Goal: Task Accomplishment & Management: Complete application form

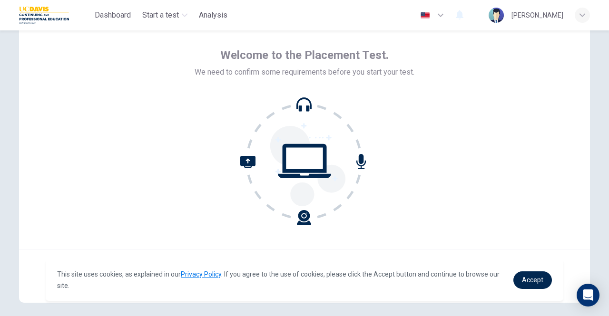
scroll to position [79, 0]
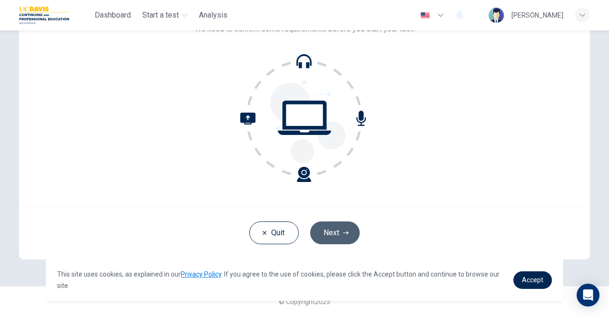
click at [347, 231] on button "Next" at bounding box center [334, 233] width 49 height 23
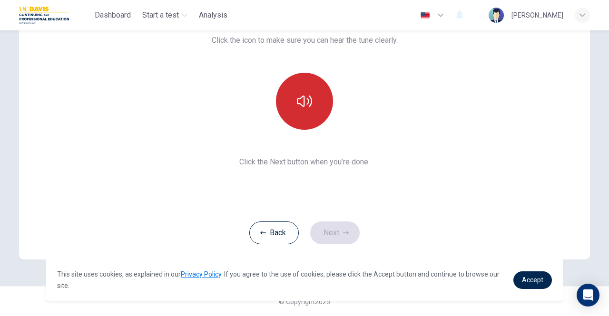
click at [308, 117] on button "button" at bounding box center [304, 101] width 57 height 57
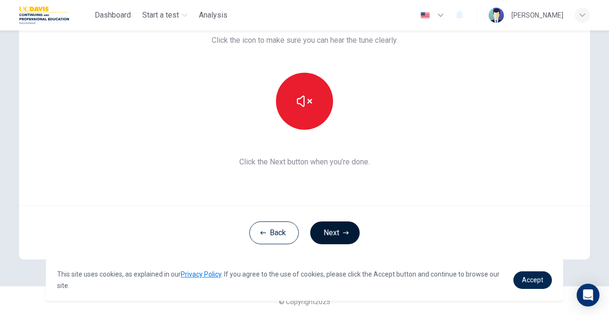
click at [343, 231] on icon "button" at bounding box center [346, 233] width 6 height 6
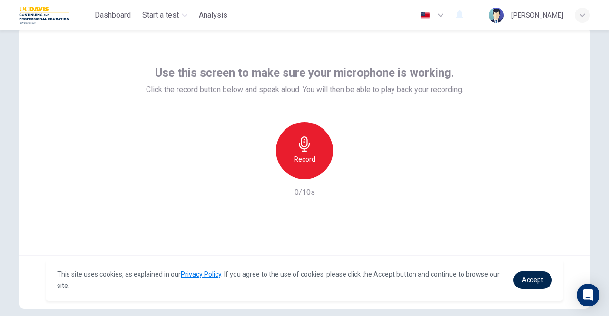
scroll to position [0, 0]
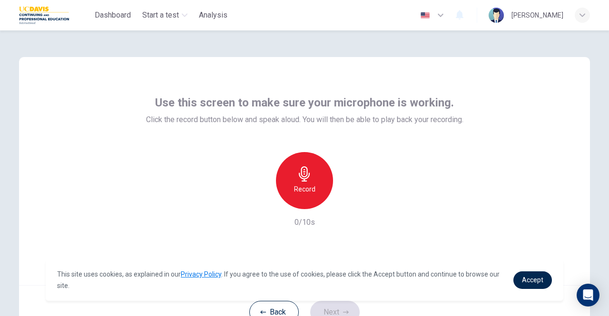
click at [303, 175] on icon "button" at bounding box center [304, 173] width 15 height 15
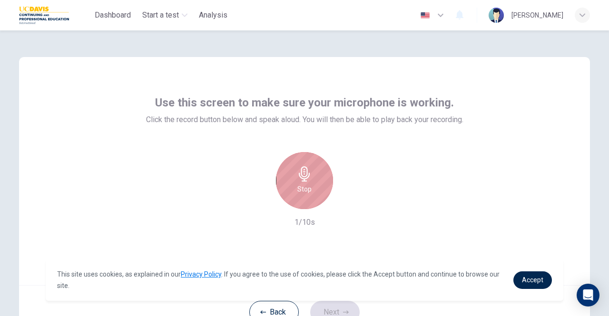
click at [303, 175] on icon "button" at bounding box center [304, 173] width 15 height 15
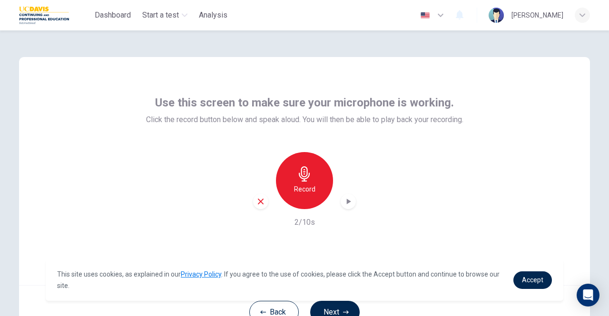
click at [261, 201] on icon "button" at bounding box center [260, 201] width 9 height 9
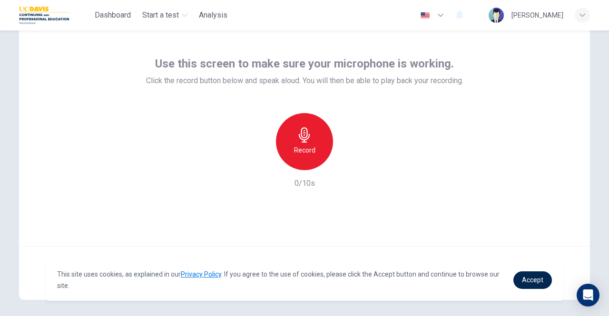
scroll to position [79, 0]
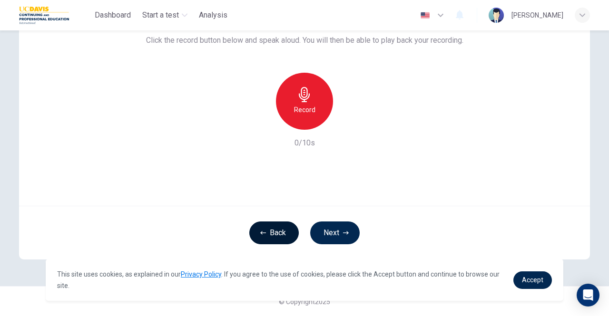
click at [264, 228] on button "Back" at bounding box center [273, 233] width 49 height 23
click at [273, 231] on button "Back" at bounding box center [273, 233] width 49 height 23
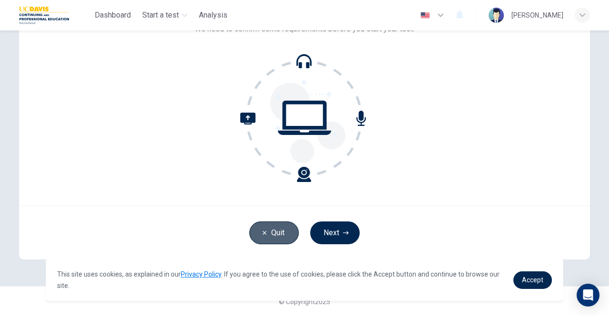
click at [275, 227] on button "Quit" at bounding box center [273, 233] width 49 height 23
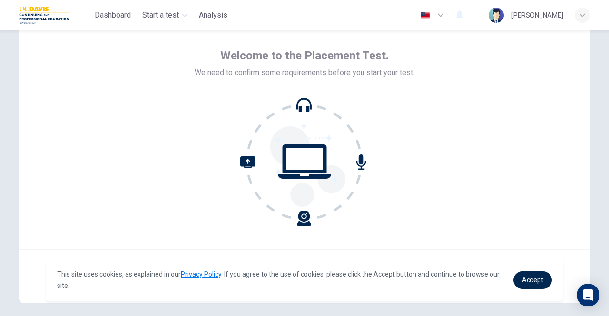
scroll to position [79, 0]
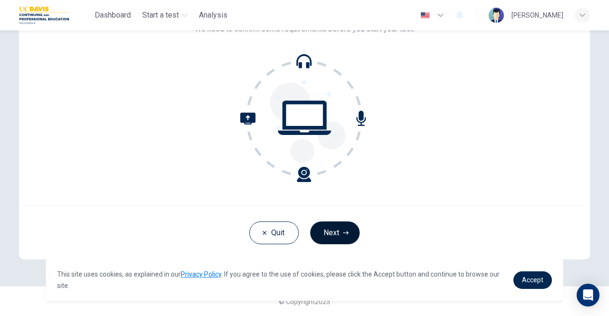
click at [332, 228] on button "Next" at bounding box center [334, 233] width 49 height 23
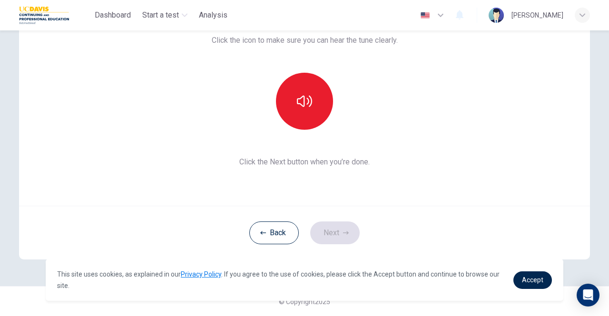
scroll to position [0, 0]
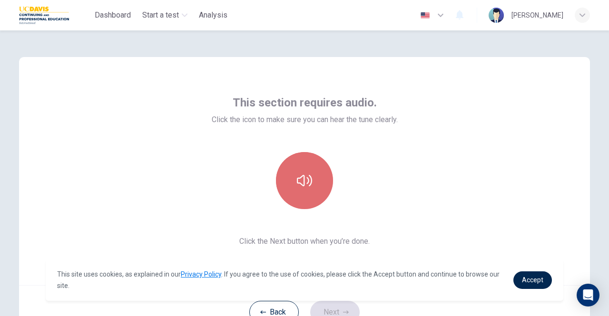
click at [294, 179] on button "button" at bounding box center [304, 180] width 57 height 57
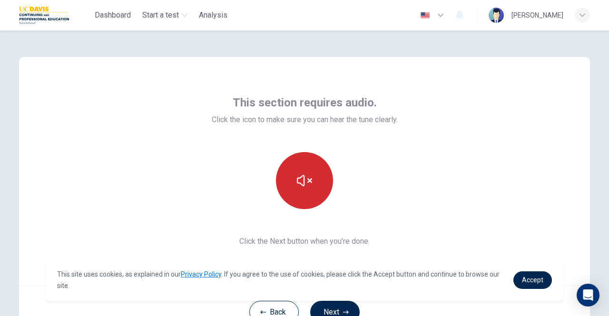
scroll to position [79, 0]
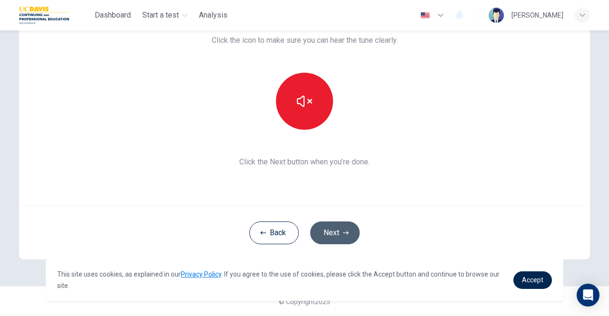
click at [344, 235] on icon "button" at bounding box center [346, 233] width 6 height 6
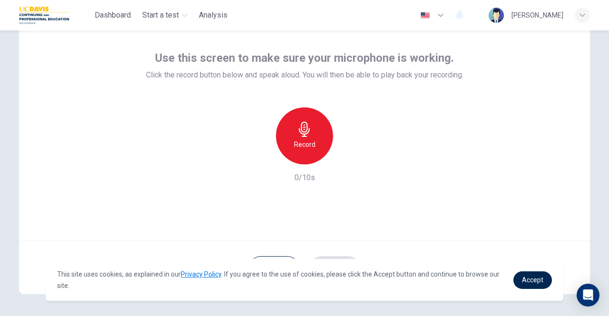
scroll to position [0, 0]
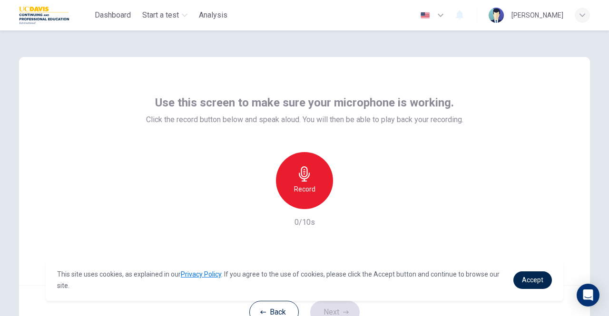
click at [138, 119] on div "Use this screen to make sure your microphone is working. Click the record butto…" at bounding box center [304, 171] width 571 height 228
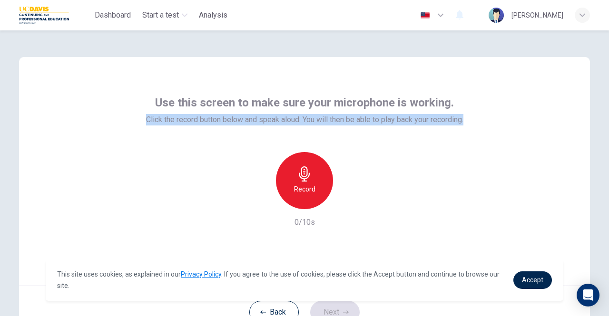
drag, startPoint x: 141, startPoint y: 119, endPoint x: 524, endPoint y: 128, distance: 383.5
click at [524, 128] on div "Use this screen to make sure your microphone is working. Click the record butto…" at bounding box center [304, 171] width 571 height 228
copy span "Click the record button below and speak aloud. You will then be able to play ba…"
click at [311, 172] on div "Record" at bounding box center [304, 180] width 57 height 57
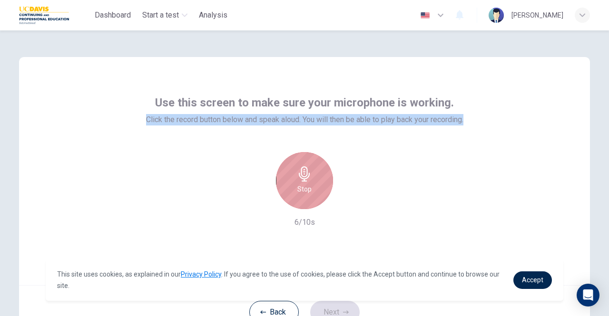
click at [313, 172] on div "Stop" at bounding box center [304, 180] width 57 height 57
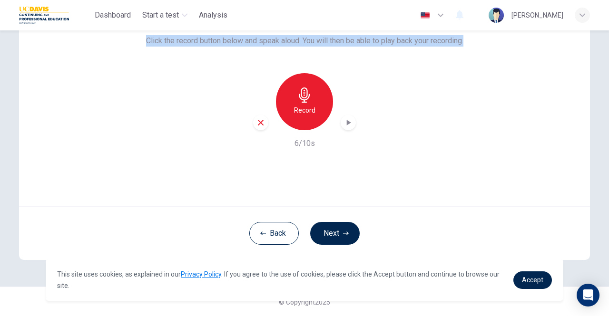
scroll to position [79, 0]
click at [347, 123] on icon "button" at bounding box center [349, 122] width 4 height 6
click at [343, 235] on button "Next" at bounding box center [334, 233] width 49 height 23
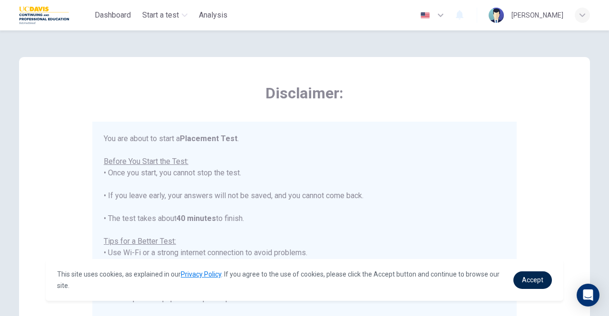
scroll to position [10, 0]
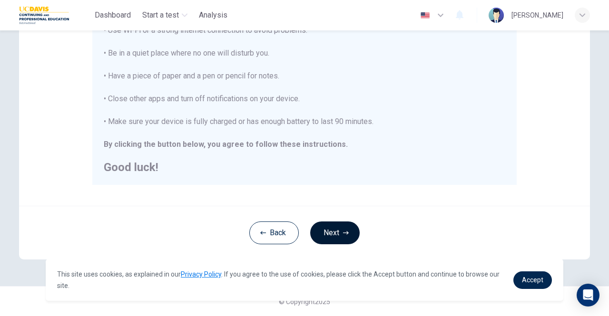
click at [339, 228] on button "Next" at bounding box center [334, 233] width 49 height 23
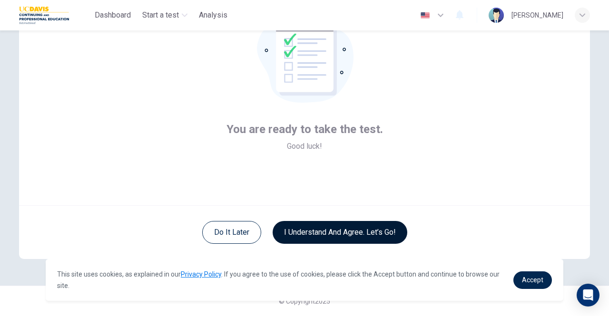
scroll to position [79, 0]
click at [339, 228] on button "I understand and agree. Let’s go!" at bounding box center [340, 233] width 135 height 23
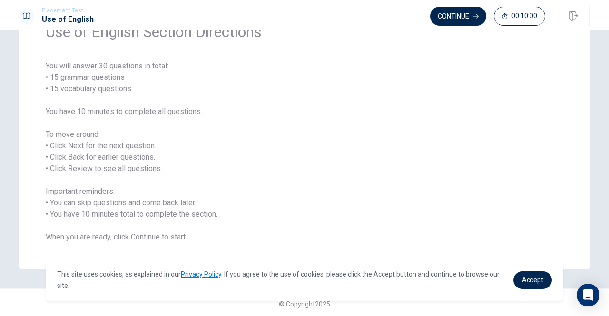
scroll to position [56, 0]
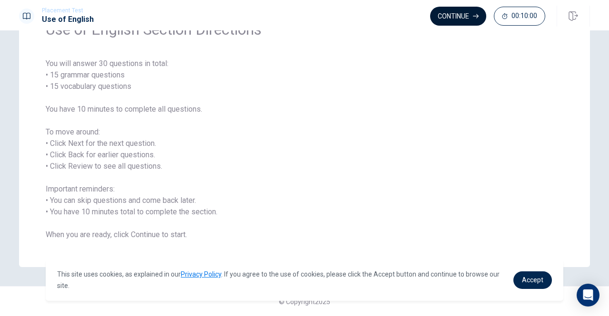
click at [471, 10] on button "Continue" at bounding box center [458, 16] width 56 height 19
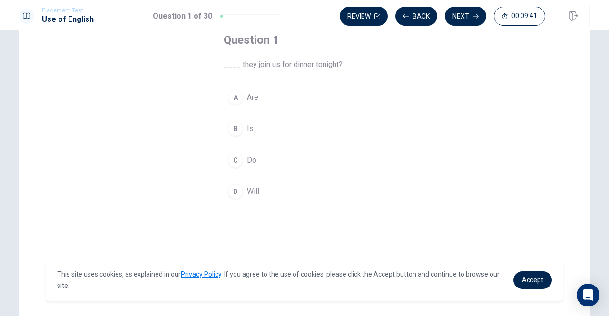
click at [234, 98] on div "A" at bounding box center [235, 97] width 15 height 15
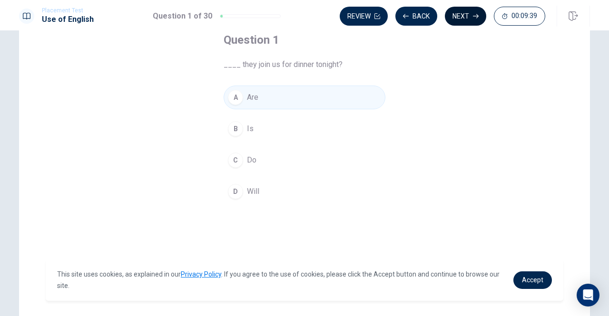
click at [464, 14] on button "Next" at bounding box center [465, 16] width 41 height 19
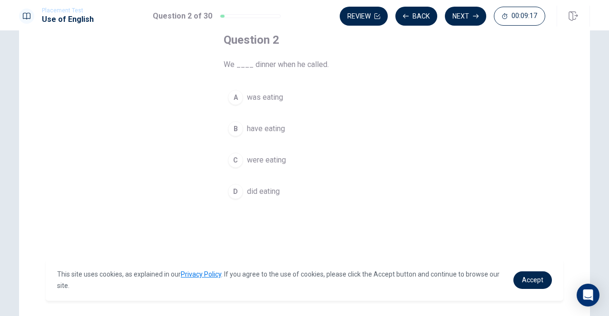
click at [268, 156] on span "were eating" at bounding box center [266, 160] width 39 height 11
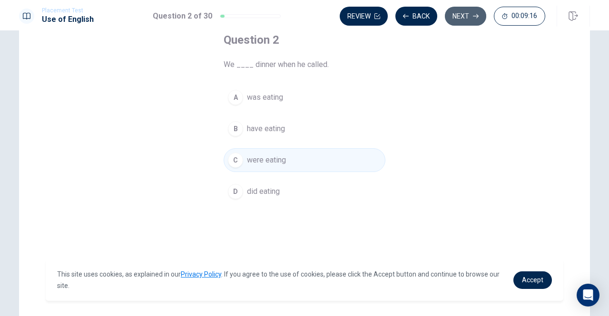
click at [467, 18] on button "Next" at bounding box center [465, 16] width 41 height 19
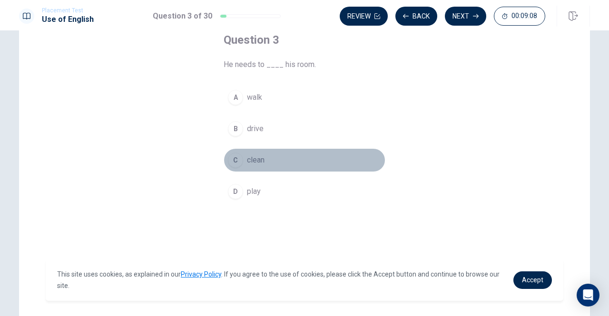
click at [258, 159] on span "clean" at bounding box center [256, 160] width 18 height 11
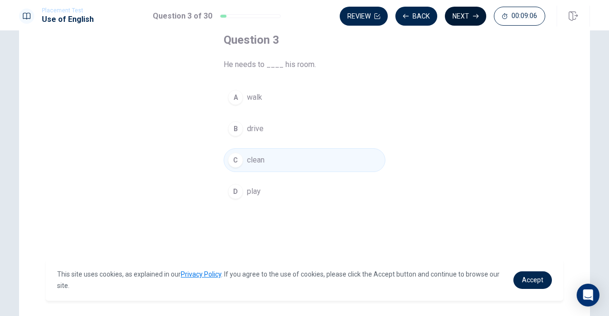
click at [462, 15] on button "Next" at bounding box center [465, 16] width 41 height 19
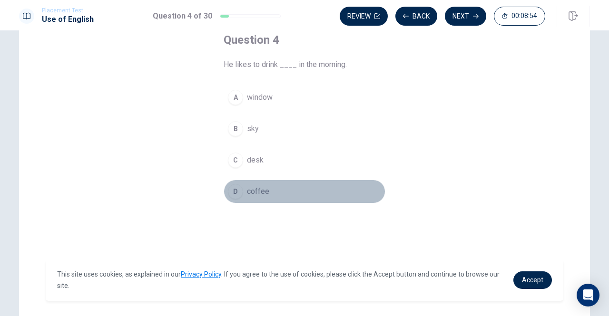
click at [230, 189] on div "D" at bounding box center [235, 191] width 15 height 15
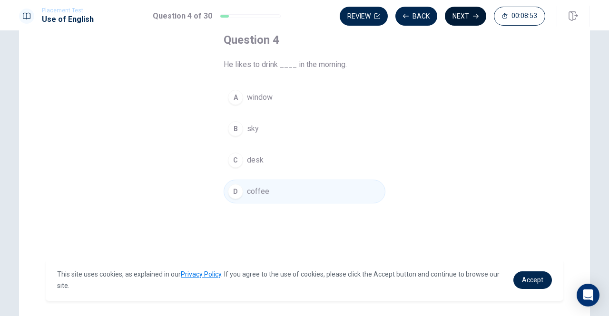
click at [455, 13] on button "Next" at bounding box center [465, 16] width 41 height 19
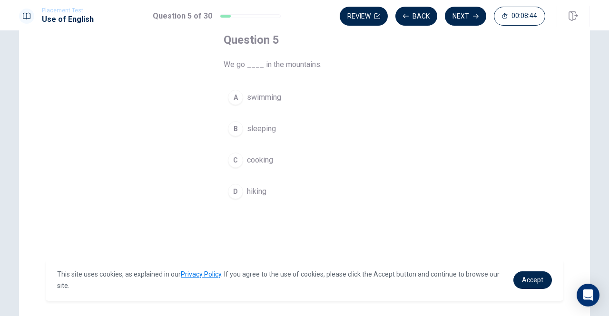
click at [258, 189] on span "hiking" at bounding box center [257, 191] width 20 height 11
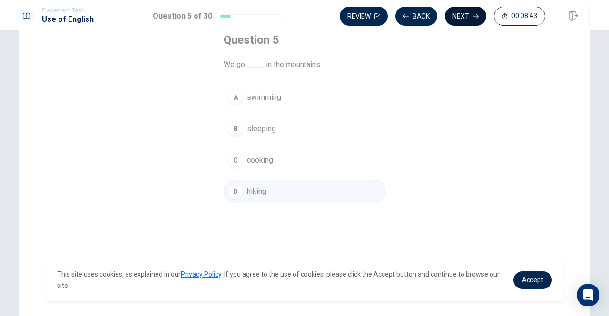
click at [483, 13] on button "Next" at bounding box center [465, 16] width 41 height 19
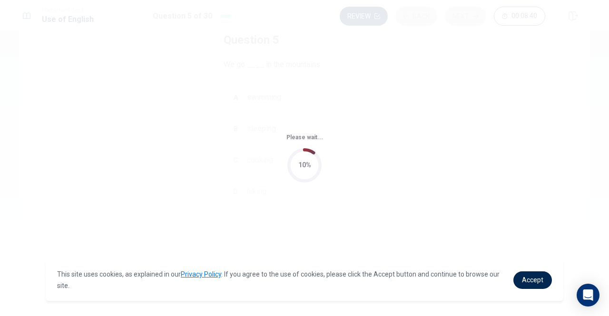
scroll to position [0, 0]
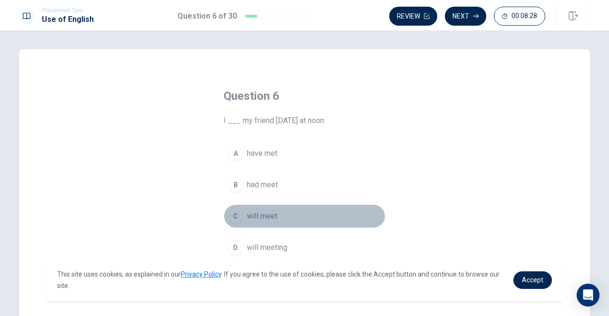
click at [262, 215] on span "will meet" at bounding box center [262, 216] width 30 height 11
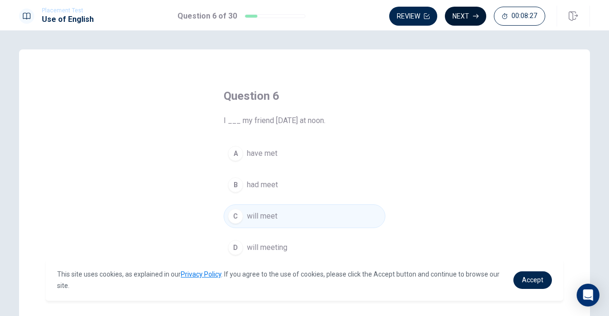
click at [471, 16] on button "Next" at bounding box center [465, 16] width 41 height 19
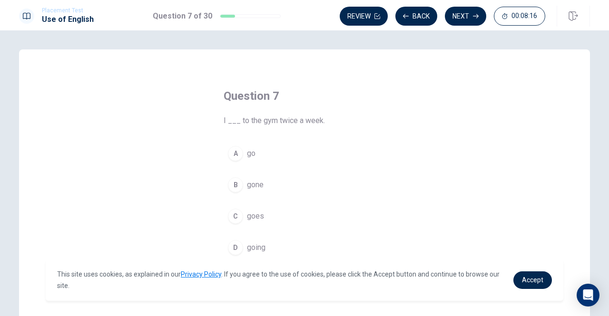
click at [248, 156] on span "go" at bounding box center [251, 153] width 9 height 11
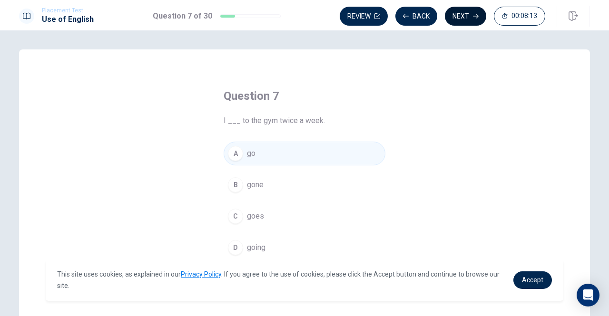
click at [464, 18] on button "Next" at bounding box center [465, 16] width 41 height 19
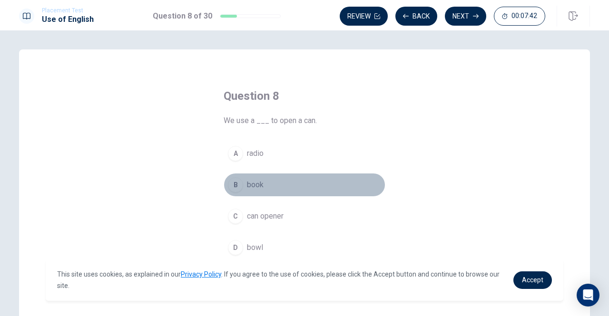
click at [255, 179] on span "book" at bounding box center [255, 184] width 17 height 11
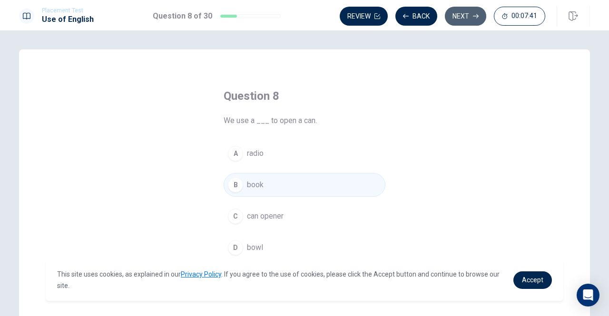
click at [458, 14] on button "Next" at bounding box center [465, 16] width 41 height 19
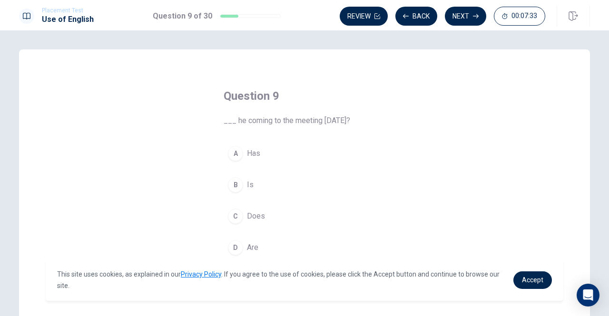
click at [237, 184] on div "B" at bounding box center [235, 184] width 15 height 15
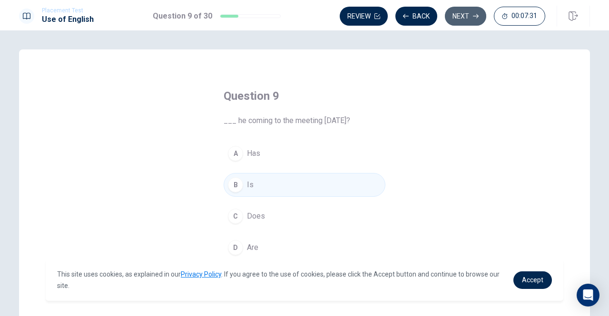
click at [462, 12] on button "Next" at bounding box center [465, 16] width 41 height 19
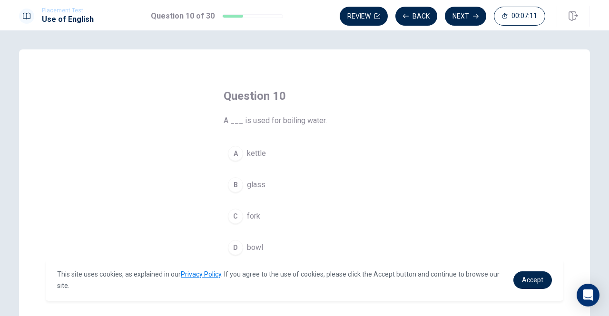
click at [235, 183] on div "B" at bounding box center [235, 184] width 15 height 15
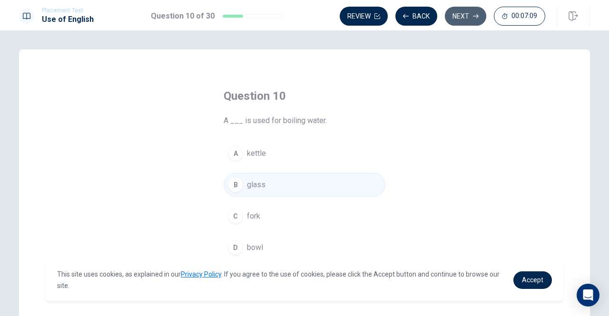
click at [467, 15] on button "Next" at bounding box center [465, 16] width 41 height 19
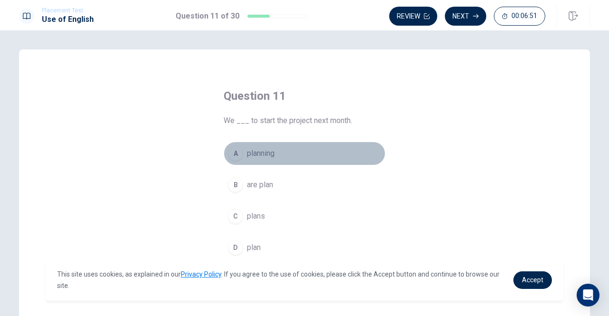
click at [263, 152] on span "planning" at bounding box center [261, 153] width 28 height 11
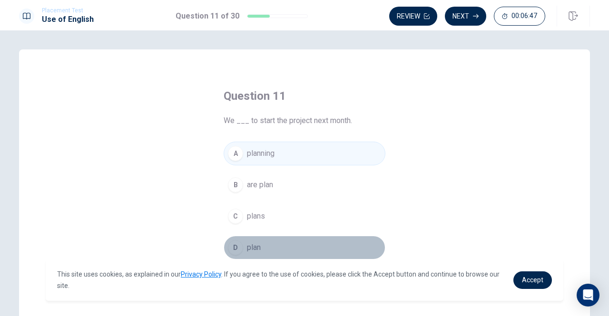
drag, startPoint x: 247, startPoint y: 245, endPoint x: 280, endPoint y: 233, distance: 35.2
click at [253, 243] on span "plan" at bounding box center [254, 247] width 14 height 11
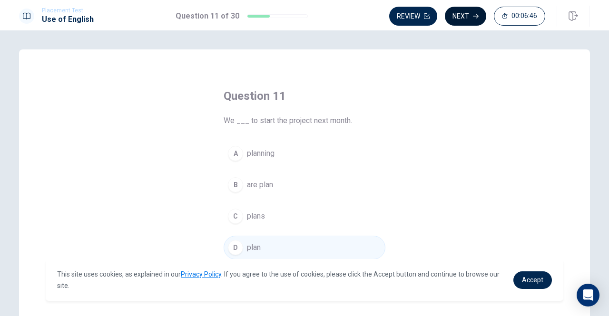
click at [475, 10] on button "Next" at bounding box center [465, 16] width 41 height 19
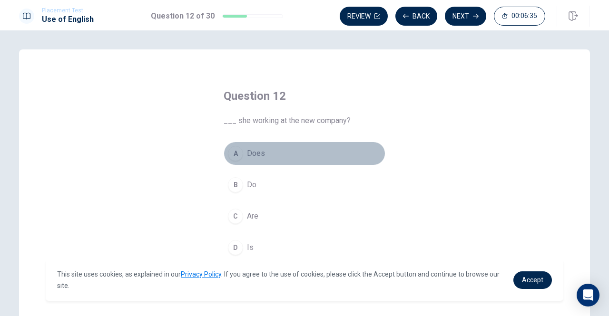
drag, startPoint x: 236, startPoint y: 155, endPoint x: 414, endPoint y: 89, distance: 189.5
click at [244, 151] on button "A Does" at bounding box center [305, 154] width 162 height 24
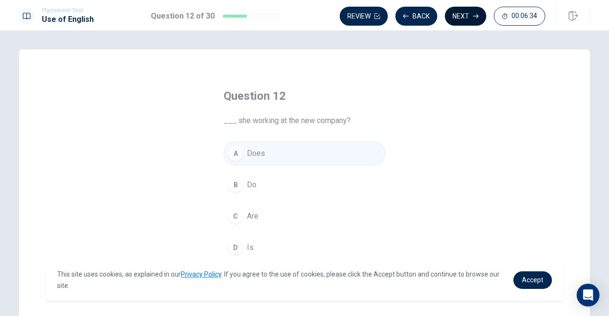
click at [467, 18] on button "Next" at bounding box center [465, 16] width 41 height 19
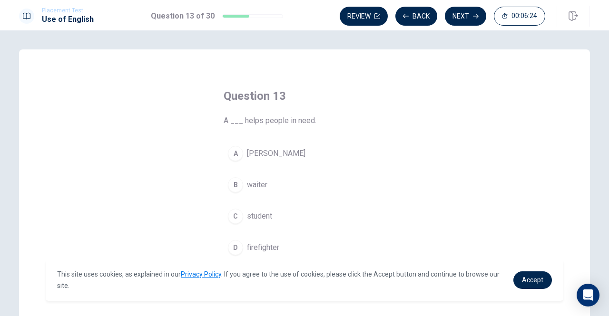
click at [234, 245] on div "D" at bounding box center [235, 247] width 15 height 15
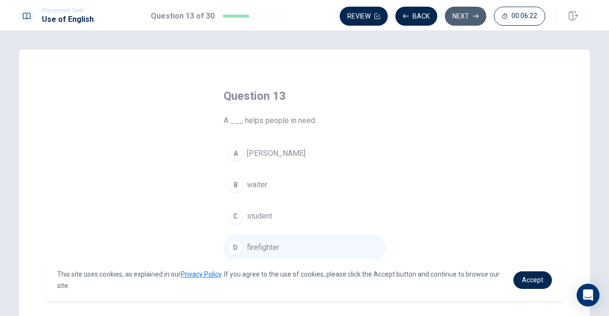
click at [474, 17] on icon "button" at bounding box center [476, 16] width 6 height 6
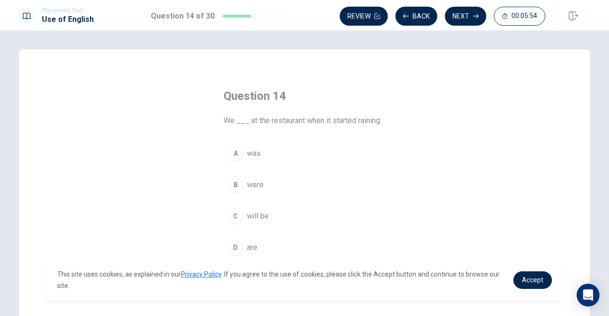
drag, startPoint x: 234, startPoint y: 184, endPoint x: 253, endPoint y: 183, distance: 19.1
click at [235, 184] on div "B" at bounding box center [235, 184] width 15 height 15
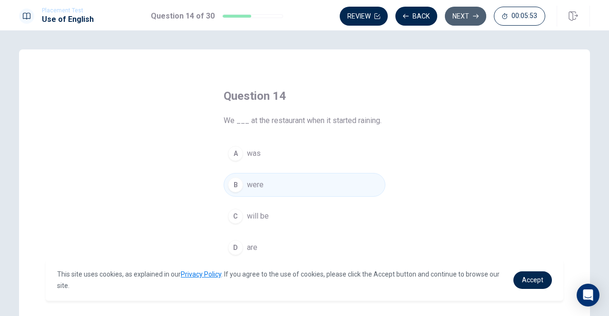
click at [463, 16] on button "Next" at bounding box center [465, 16] width 41 height 19
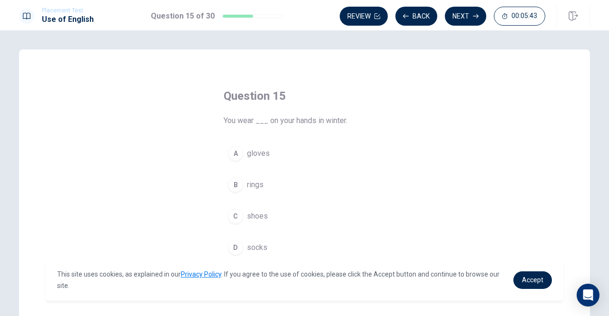
click at [234, 156] on div "A" at bounding box center [235, 153] width 15 height 15
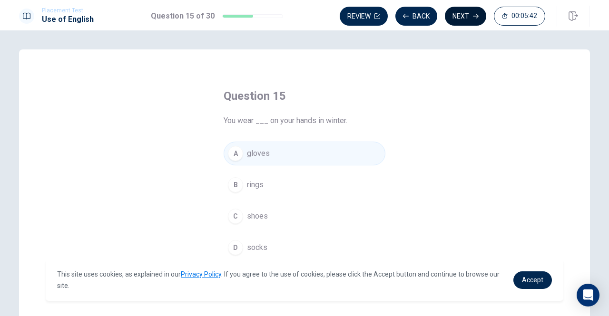
click at [476, 8] on button "Next" at bounding box center [465, 16] width 41 height 19
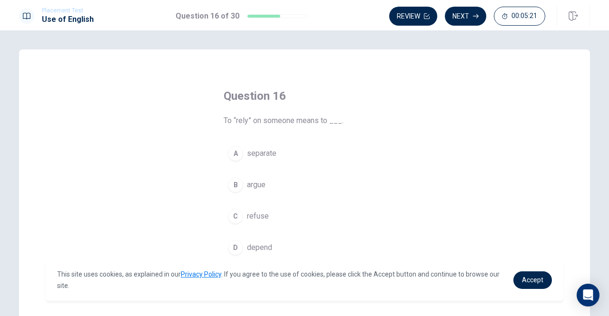
click at [254, 216] on span "refuse" at bounding box center [258, 216] width 22 height 11
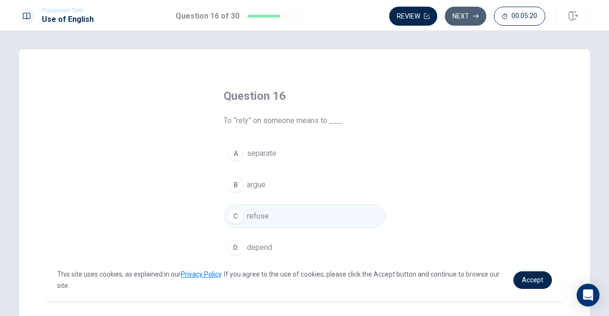
click at [470, 8] on button "Next" at bounding box center [465, 16] width 41 height 19
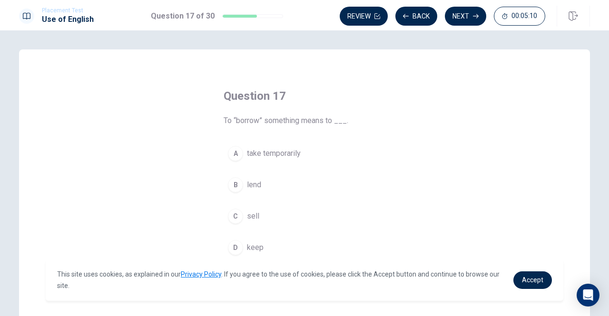
click at [231, 180] on div "B" at bounding box center [235, 184] width 15 height 15
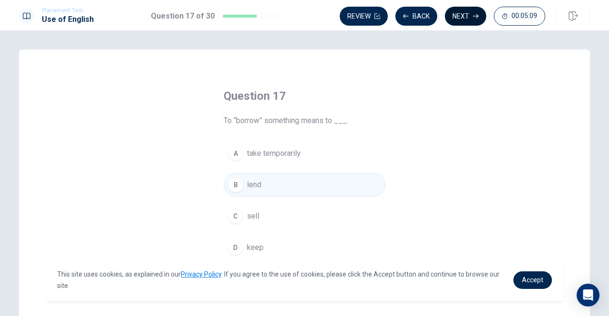
click at [480, 14] on button "Next" at bounding box center [465, 16] width 41 height 19
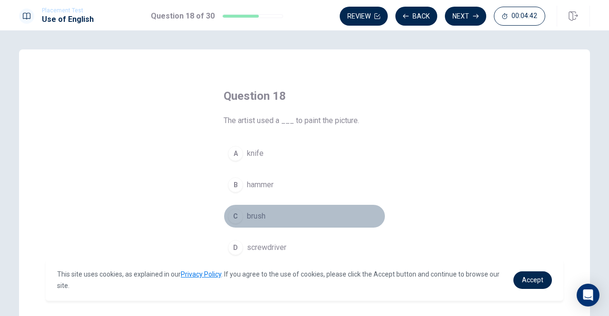
drag, startPoint x: 257, startPoint y: 217, endPoint x: 504, endPoint y: 121, distance: 264.9
click at [260, 218] on span "brush" at bounding box center [256, 216] width 19 height 11
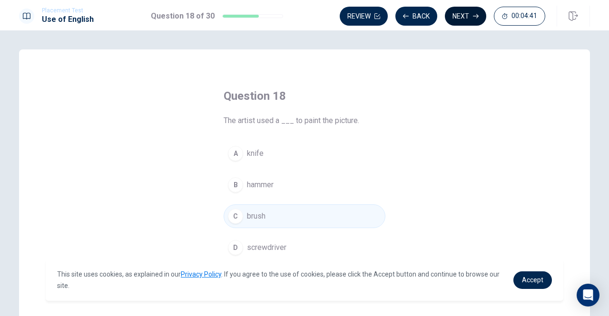
click at [476, 14] on icon "button" at bounding box center [476, 16] width 6 height 6
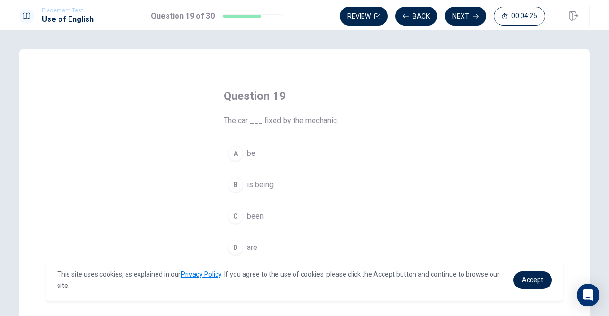
drag, startPoint x: 244, startPoint y: 157, endPoint x: 326, endPoint y: 166, distance: 83.3
click at [245, 157] on button "A be" at bounding box center [305, 154] width 162 height 24
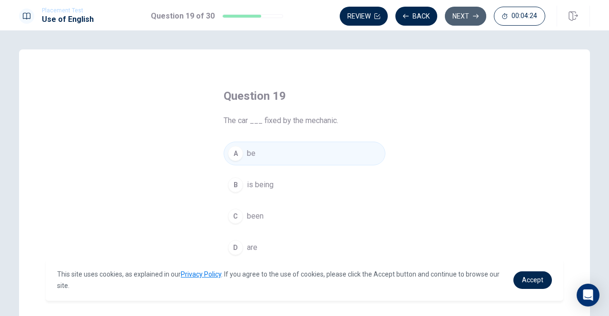
click at [481, 12] on button "Next" at bounding box center [465, 16] width 41 height 19
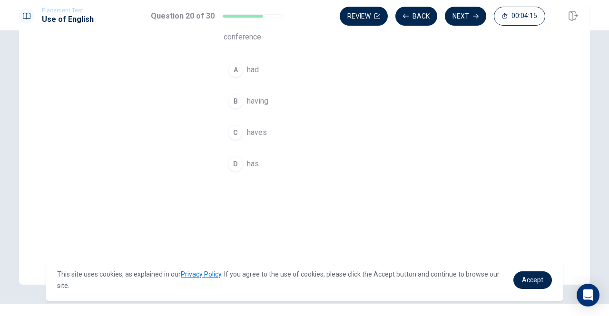
scroll to position [48, 0]
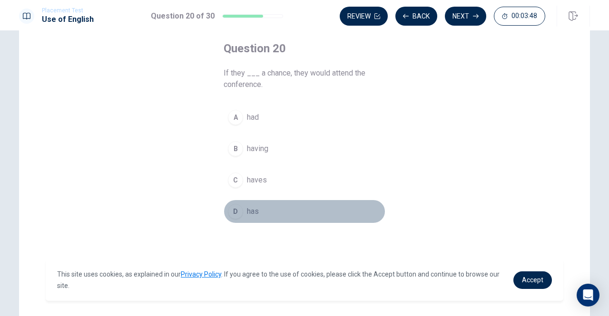
click at [233, 212] on div "D" at bounding box center [235, 211] width 15 height 15
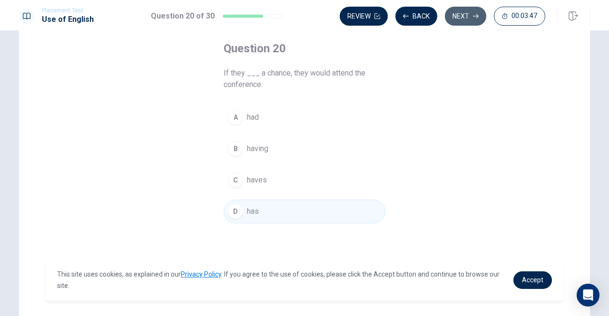
click at [460, 15] on button "Next" at bounding box center [465, 16] width 41 height 19
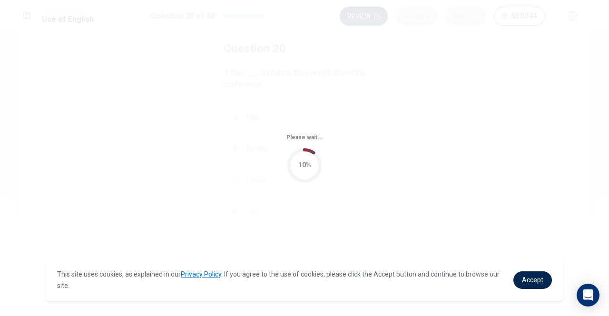
scroll to position [0, 0]
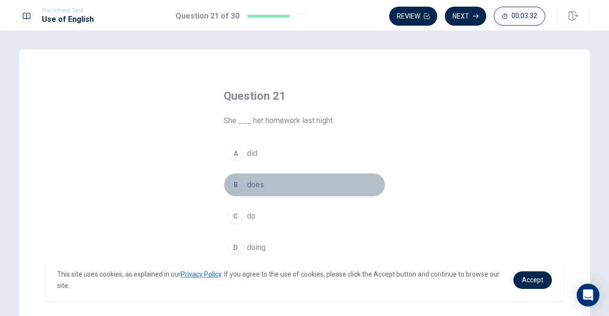
click at [228, 183] on div "B" at bounding box center [235, 184] width 15 height 15
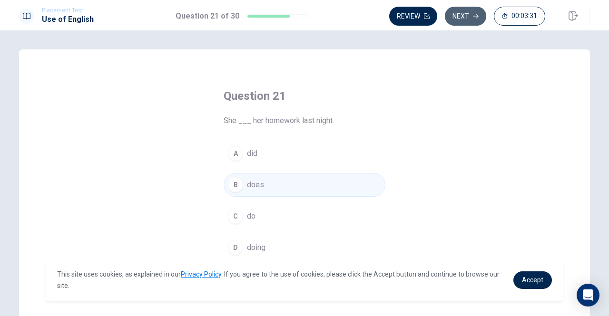
click at [469, 11] on button "Next" at bounding box center [465, 16] width 41 height 19
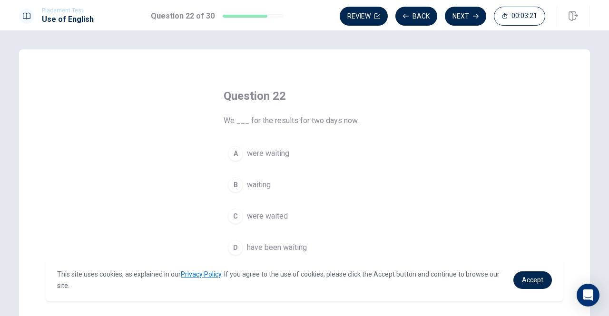
click at [238, 249] on div "D" at bounding box center [235, 247] width 15 height 15
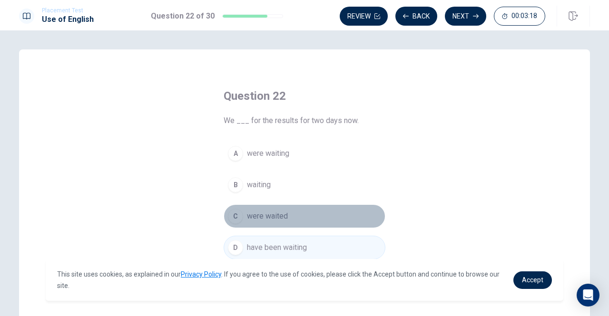
click at [231, 212] on div "C" at bounding box center [235, 216] width 15 height 15
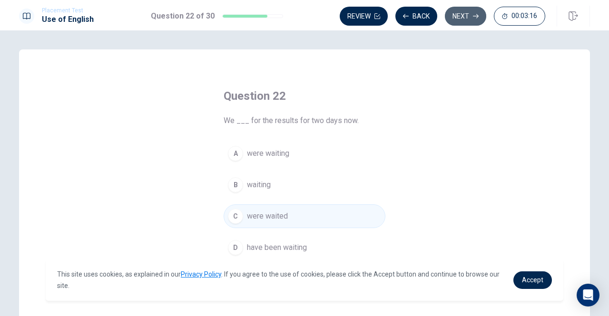
click at [463, 15] on button "Next" at bounding box center [465, 16] width 41 height 19
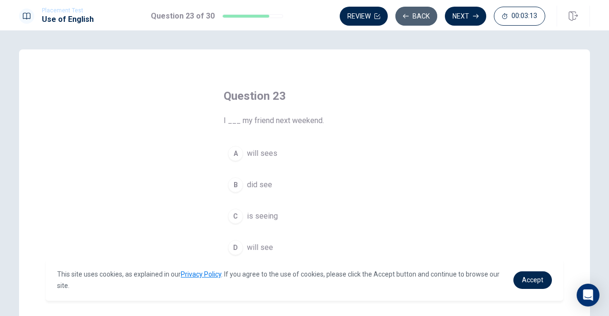
drag, startPoint x: 422, startPoint y: 11, endPoint x: 413, endPoint y: 18, distance: 10.8
click at [423, 11] on button "Back" at bounding box center [416, 16] width 42 height 19
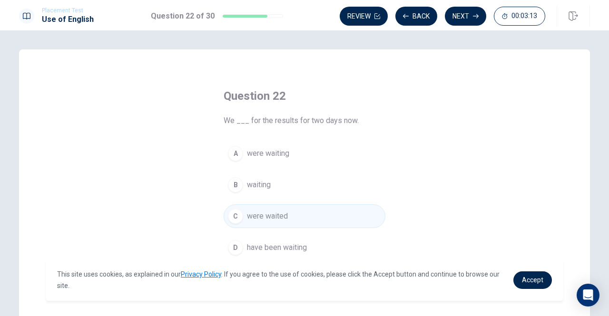
click at [263, 155] on span "were waiting" at bounding box center [268, 153] width 42 height 11
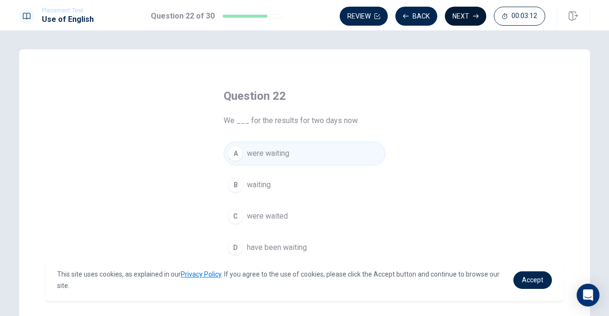
click at [483, 9] on button "Next" at bounding box center [465, 16] width 41 height 19
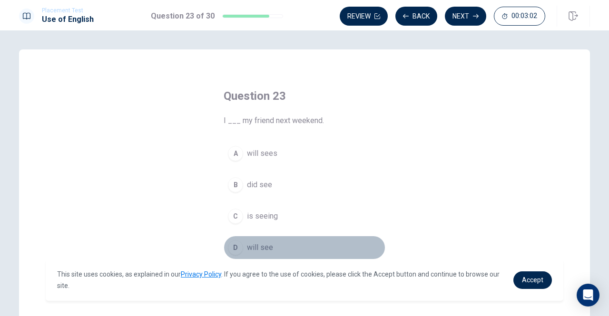
drag, startPoint x: 255, startPoint y: 245, endPoint x: 320, endPoint y: 212, distance: 73.0
click at [259, 244] on span "will see" at bounding box center [260, 247] width 26 height 11
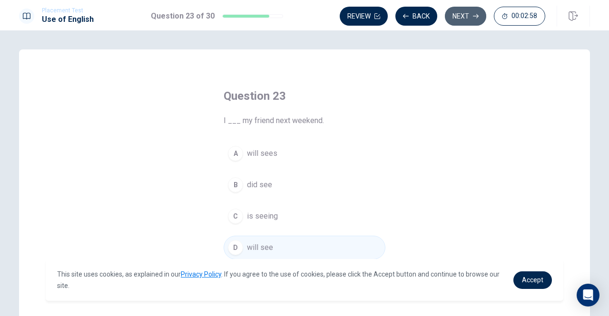
click at [464, 16] on button "Next" at bounding box center [465, 16] width 41 height 19
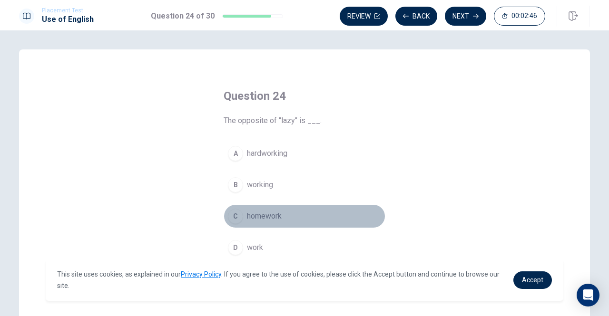
drag, startPoint x: 264, startPoint y: 216, endPoint x: 355, endPoint y: 195, distance: 93.8
click at [264, 215] on span "homework" at bounding box center [264, 216] width 35 height 11
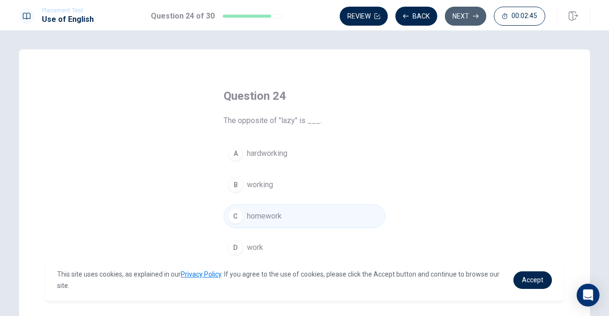
click at [478, 14] on icon "button" at bounding box center [476, 16] width 6 height 6
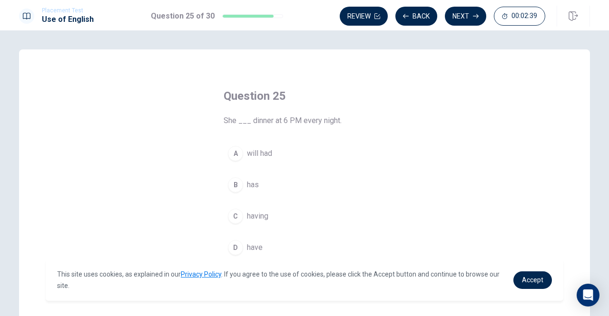
drag, startPoint x: 246, startPoint y: 182, endPoint x: 254, endPoint y: 175, distance: 9.8
click at [247, 182] on span "has" at bounding box center [253, 184] width 12 height 11
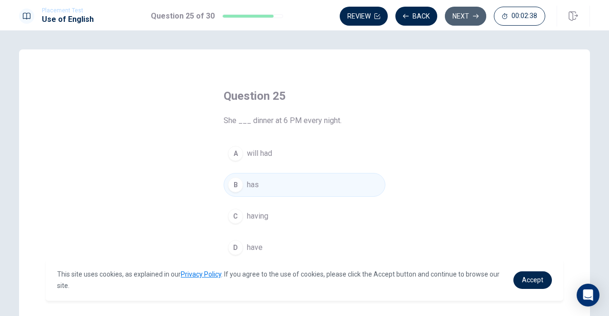
click at [471, 16] on button "Next" at bounding box center [465, 16] width 41 height 19
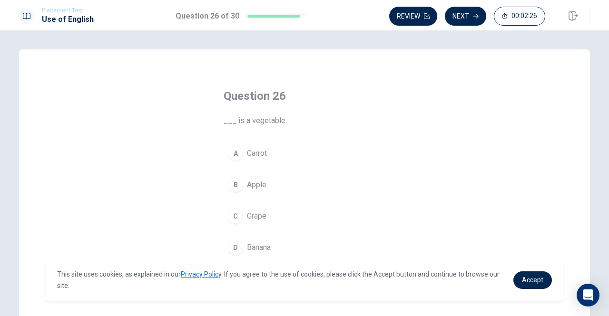
click at [257, 154] on span "Carrot" at bounding box center [257, 153] width 20 height 11
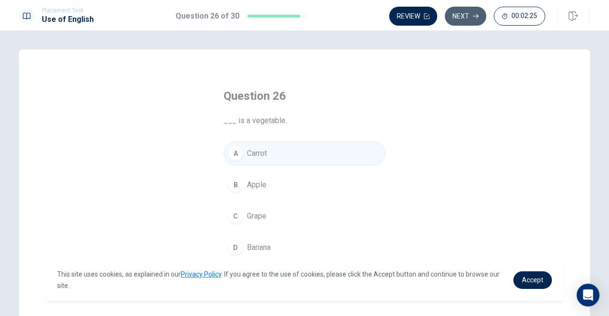
click at [473, 11] on button "Next" at bounding box center [465, 16] width 41 height 19
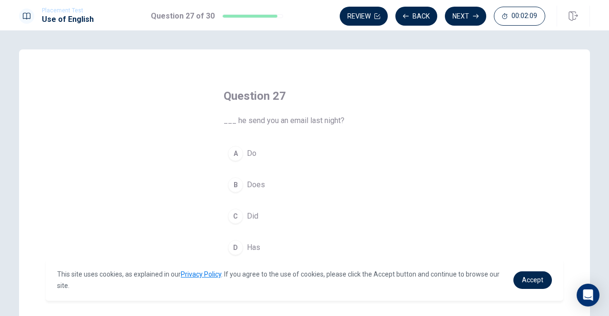
drag, startPoint x: 256, startPoint y: 183, endPoint x: 275, endPoint y: 173, distance: 21.3
click at [260, 179] on span "Does" at bounding box center [256, 184] width 18 height 11
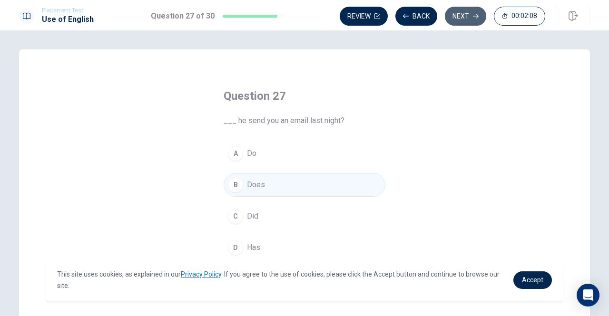
click at [465, 16] on button "Next" at bounding box center [465, 16] width 41 height 19
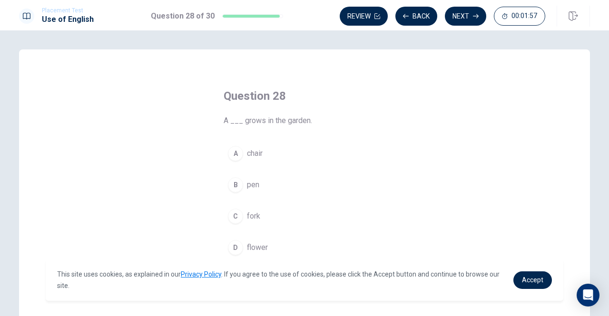
click at [247, 248] on span "flower" at bounding box center [257, 247] width 21 height 11
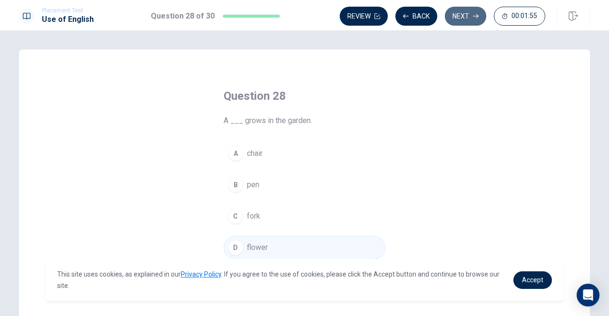
click at [460, 17] on button "Next" at bounding box center [465, 16] width 41 height 19
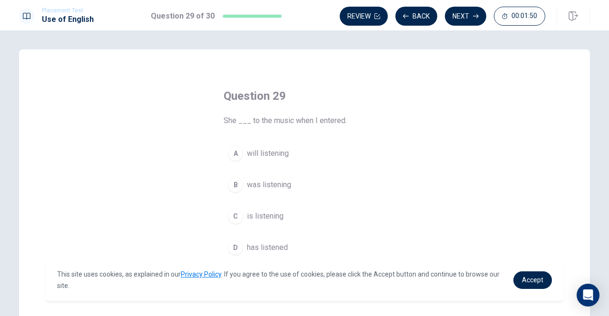
click at [259, 212] on span "is listening" at bounding box center [265, 216] width 37 height 11
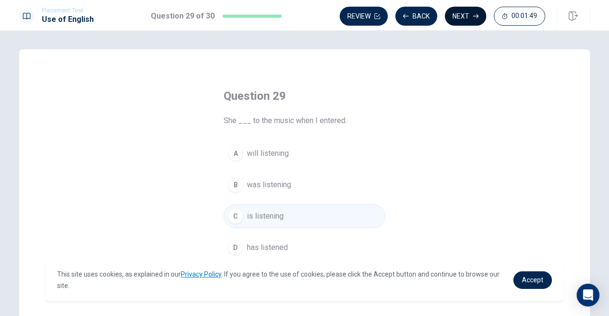
click at [470, 11] on button "Next" at bounding box center [465, 16] width 41 height 19
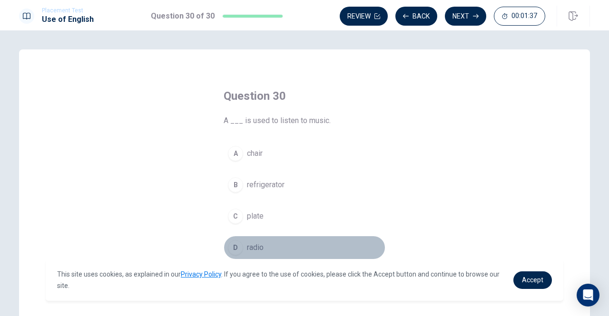
drag, startPoint x: 251, startPoint y: 251, endPoint x: 256, endPoint y: 250, distance: 5.3
click at [251, 251] on span "radio" at bounding box center [255, 247] width 17 height 11
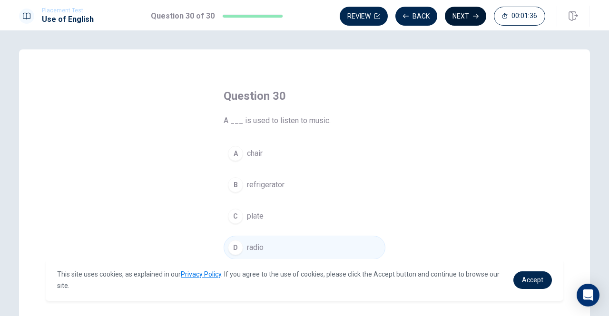
click at [473, 21] on button "Next" at bounding box center [465, 16] width 41 height 19
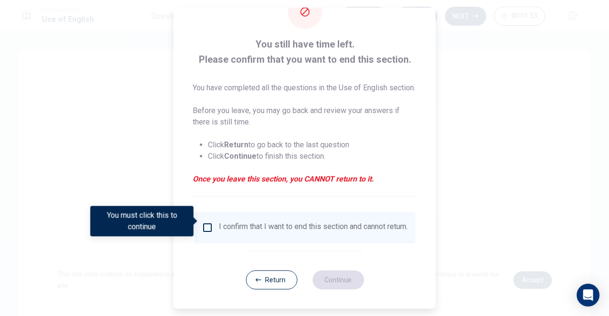
scroll to position [49, 0]
click at [204, 222] on input "You must click this to continue" at bounding box center [207, 227] width 11 height 11
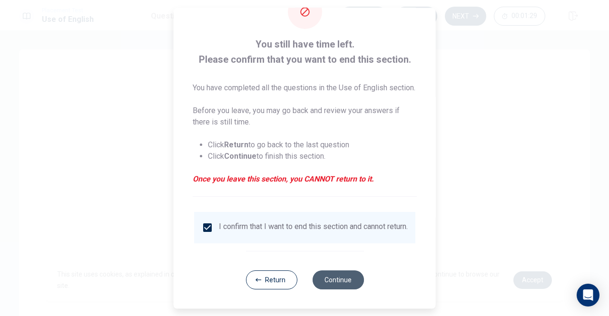
click at [347, 279] on button "Continue" at bounding box center [337, 280] width 51 height 19
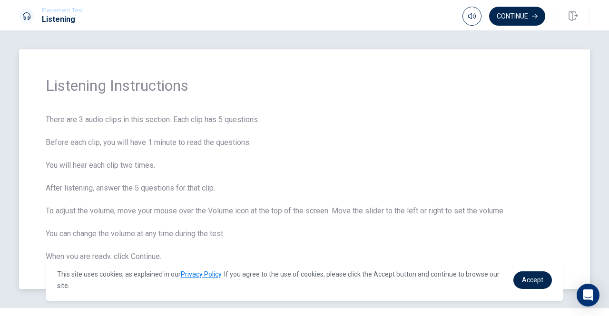
scroll to position [22, 0]
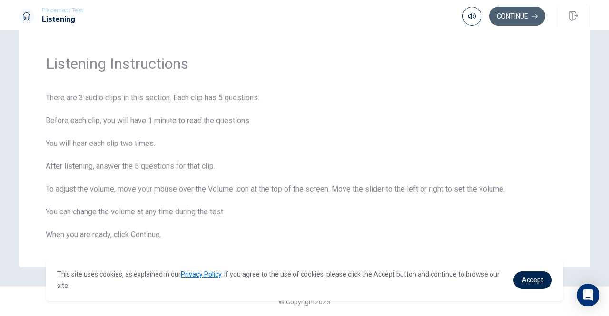
click at [517, 15] on button "Continue" at bounding box center [517, 16] width 56 height 19
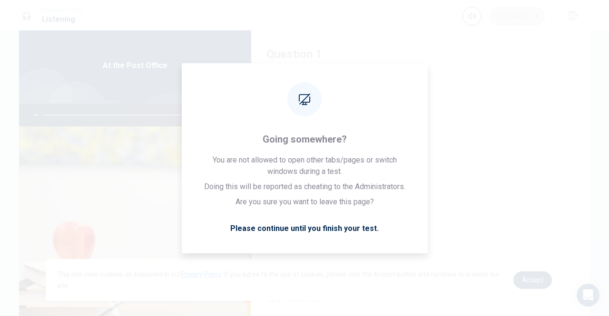
click at [378, 270] on span "This site uses cookies, as explained in our Privacy Policy . If you agree to th…" at bounding box center [281, 280] width 449 height 23
click at [468, 173] on div "A Standard B Same day C Overnight D Express" at bounding box center [420, 178] width 308 height 148
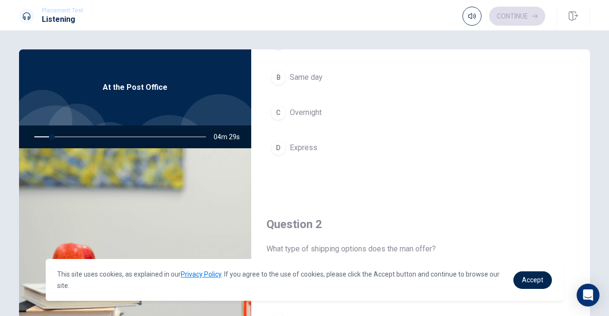
scroll to position [0, 0]
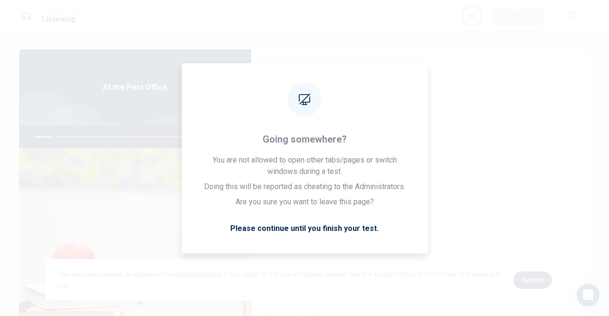
click at [537, 278] on span "Accept" at bounding box center [532, 280] width 21 height 8
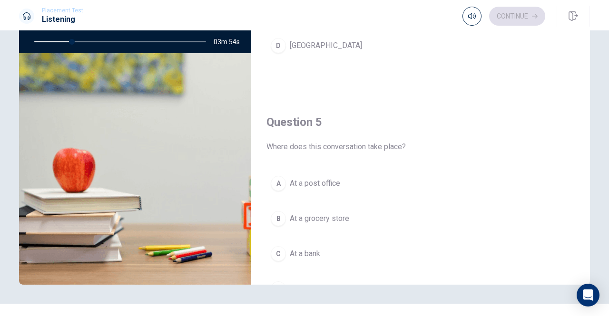
scroll to position [881, 0]
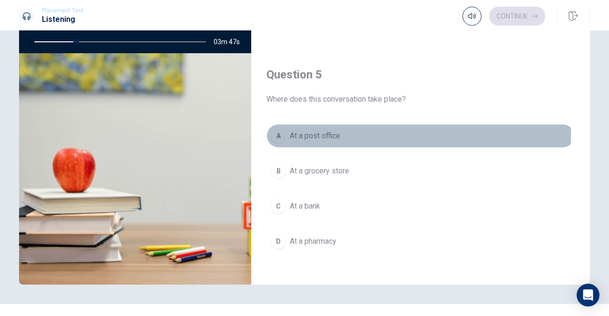
click at [281, 130] on div "A" at bounding box center [278, 135] width 15 height 15
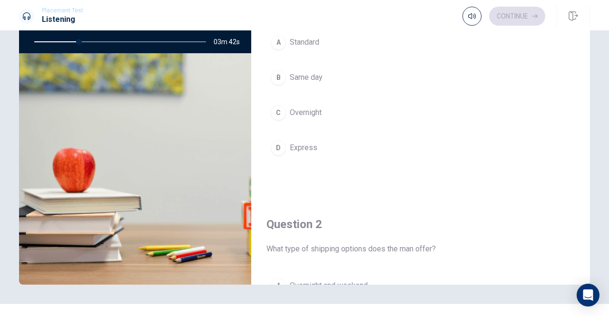
scroll to position [0, 0]
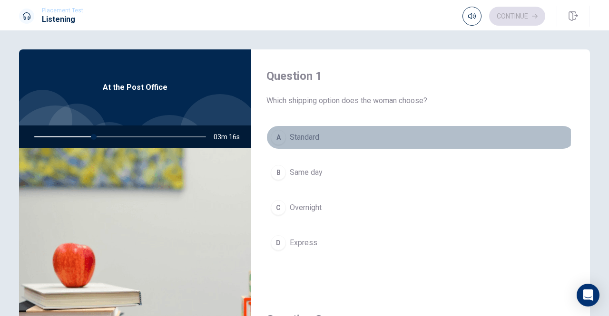
click at [290, 137] on span "Standard" at bounding box center [304, 137] width 29 height 11
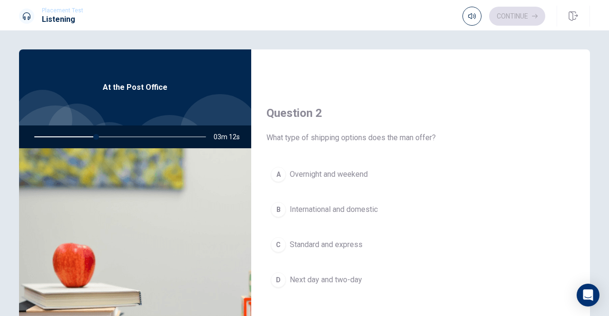
scroll to position [238, 0]
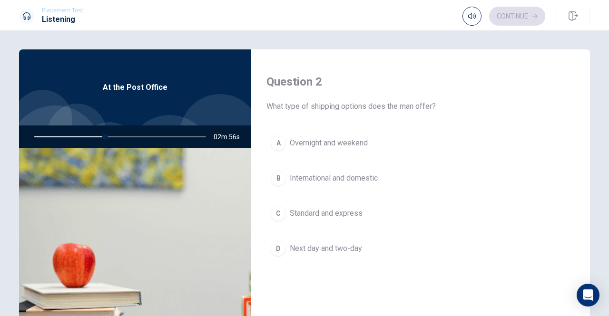
click at [345, 247] on span "Next day and two-day" at bounding box center [326, 248] width 72 height 11
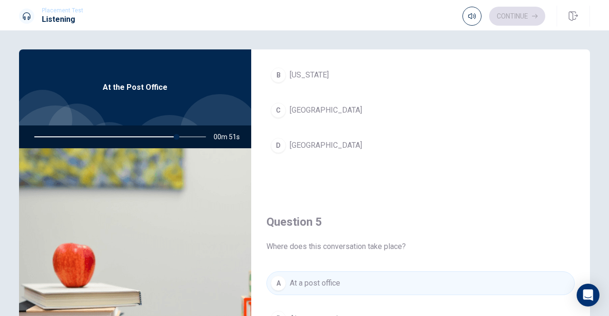
scroll to position [738, 0]
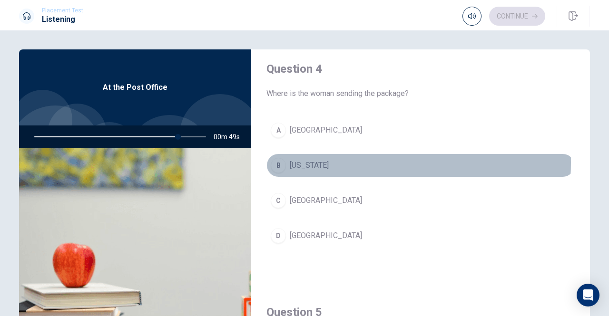
click at [319, 158] on button "B [US_STATE]" at bounding box center [420, 166] width 308 height 24
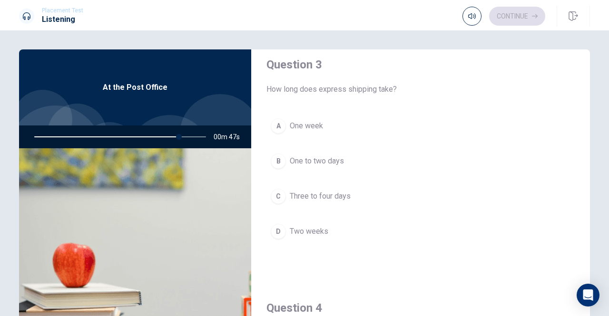
scroll to position [500, 0]
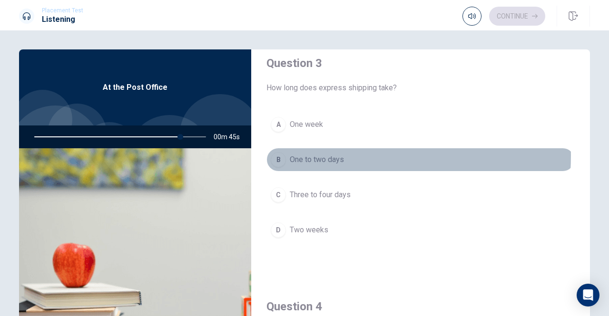
drag, startPoint x: 305, startPoint y: 152, endPoint x: 372, endPoint y: 153, distance: 67.1
click at [305, 154] on span "One to two days" at bounding box center [317, 159] width 54 height 11
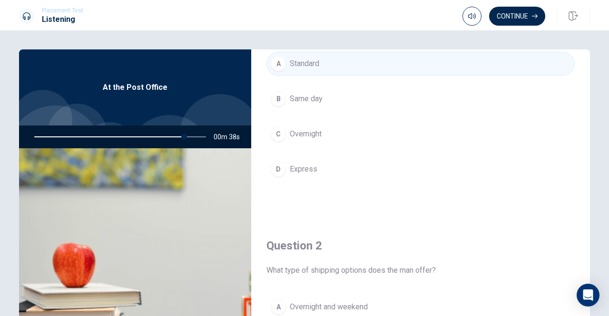
scroll to position [0, 0]
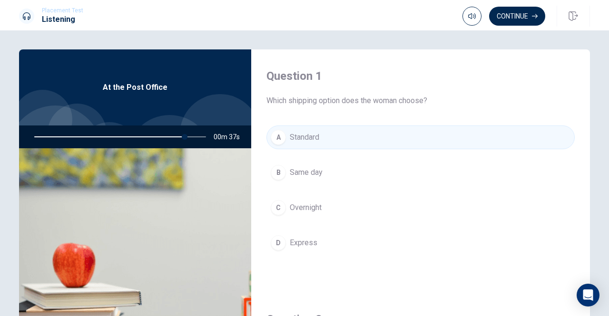
drag, startPoint x: 183, startPoint y: 136, endPoint x: 64, endPoint y: 135, distance: 118.9
click at [64, 135] on div at bounding box center [118, 137] width 191 height 23
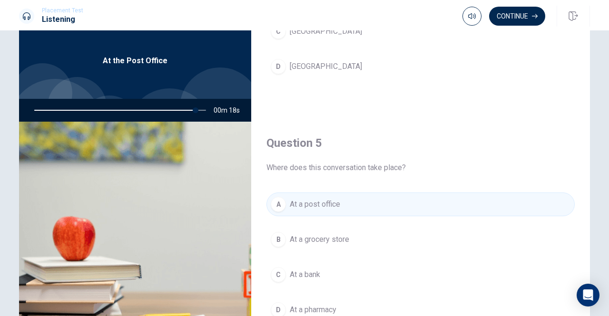
scroll to position [48, 0]
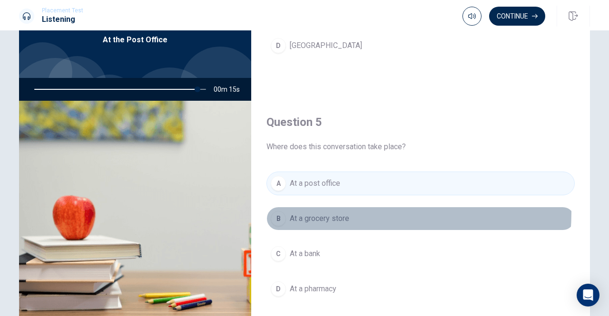
drag, startPoint x: 339, startPoint y: 207, endPoint x: 346, endPoint y: 209, distance: 7.8
click at [339, 213] on span "At a grocery store" at bounding box center [319, 218] width 59 height 11
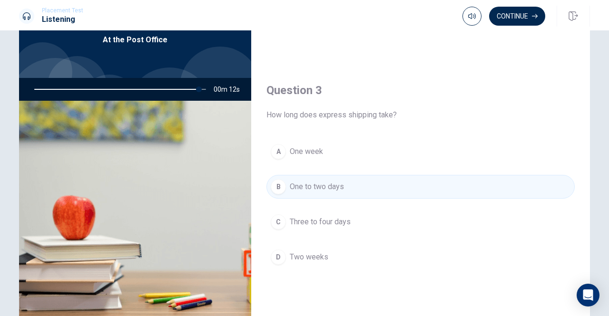
scroll to position [310, 0]
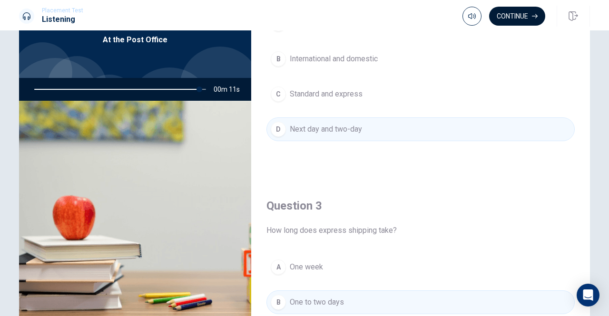
click at [504, 19] on button "Continue" at bounding box center [517, 16] width 56 height 19
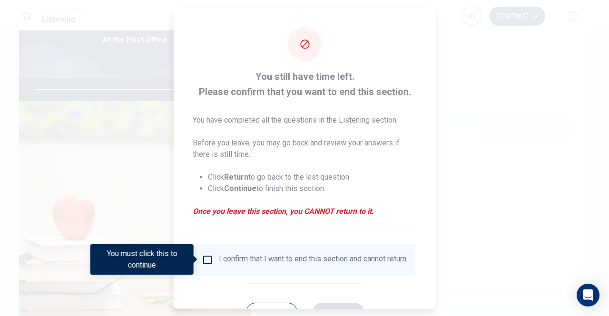
click at [468, 196] on div at bounding box center [304, 158] width 609 height 316
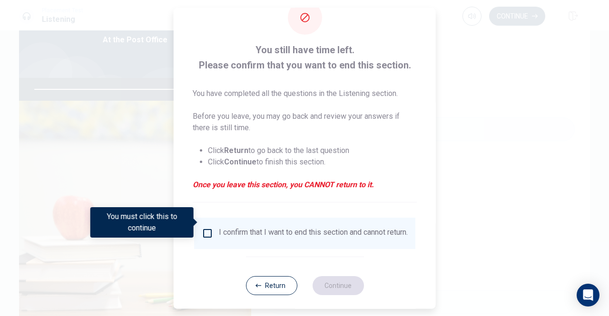
scroll to position [38, 0]
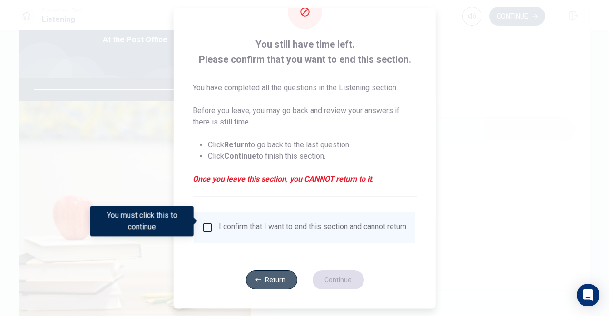
click at [275, 281] on button "Return" at bounding box center [270, 280] width 51 height 19
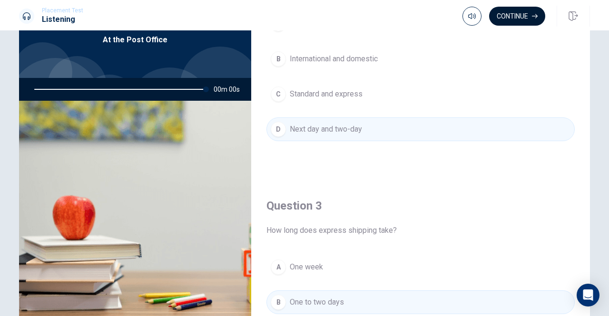
type input "0"
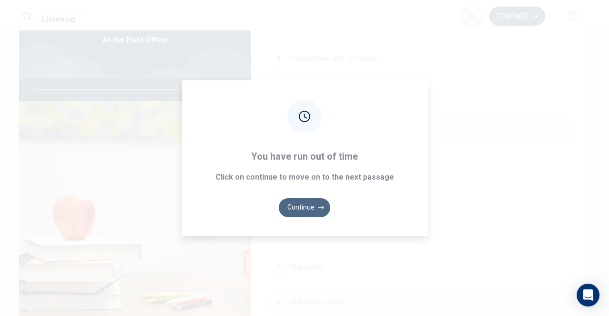
click at [316, 205] on button "Continue" at bounding box center [304, 207] width 51 height 19
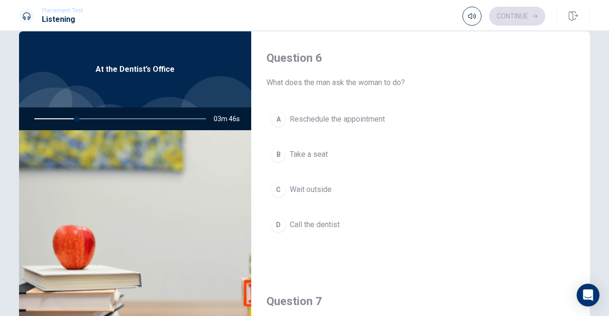
scroll to position [0, 0]
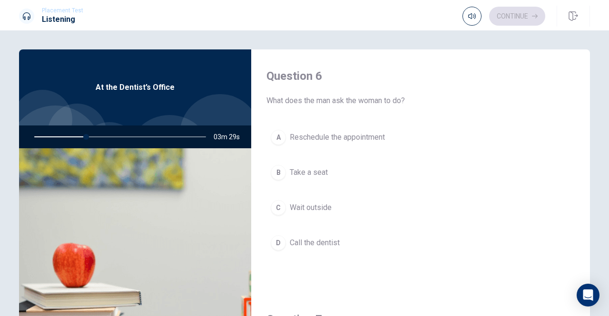
click at [368, 138] on span "Reschedule the appointment" at bounding box center [337, 137] width 95 height 11
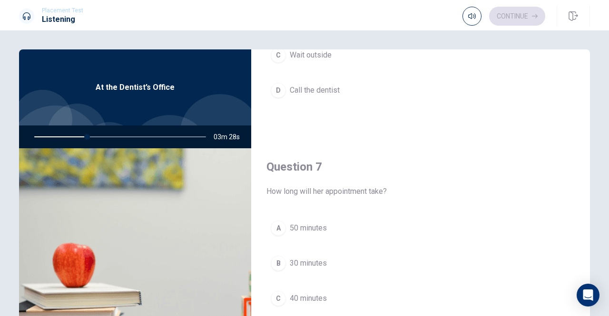
scroll to position [238, 0]
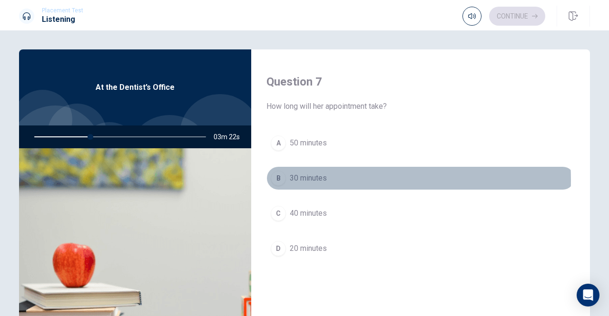
click at [317, 178] on span "30 minutes" at bounding box center [308, 178] width 37 height 11
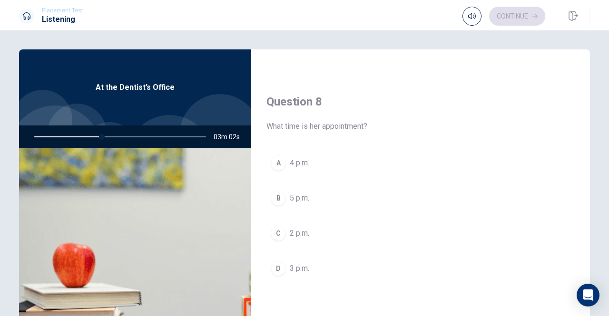
scroll to position [476, 0]
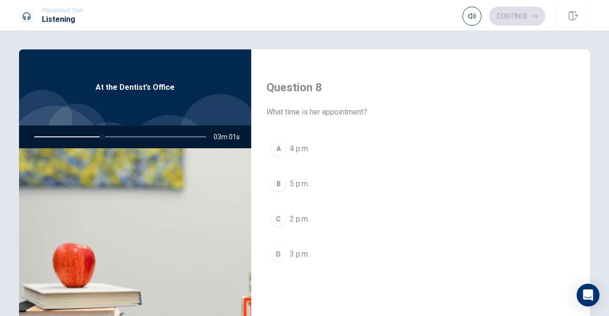
click at [305, 249] on span "3 p.m." at bounding box center [300, 254] width 20 height 11
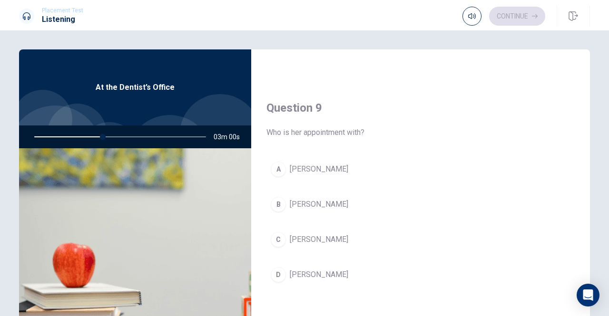
scroll to position [714, 0]
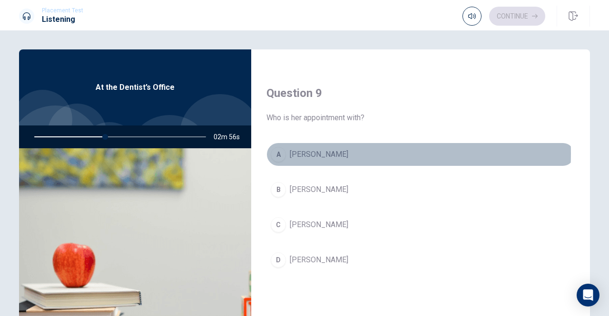
click at [305, 150] on span "[PERSON_NAME]" at bounding box center [319, 154] width 59 height 11
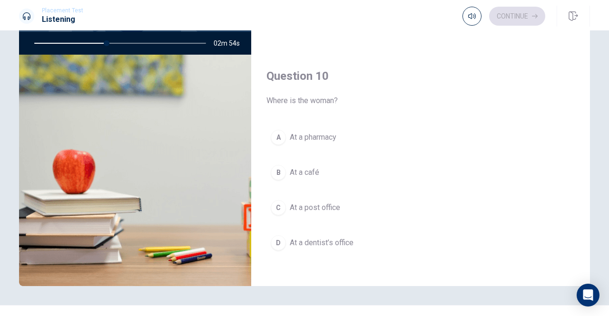
scroll to position [95, 0]
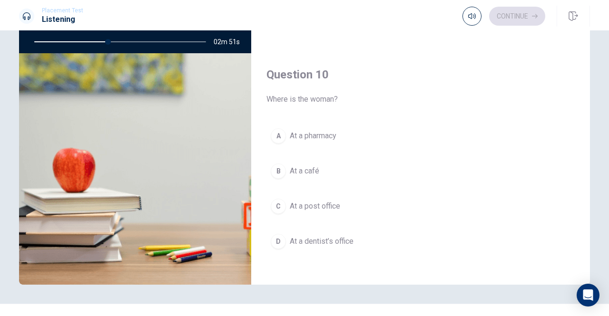
click at [321, 201] on span "At a post office" at bounding box center [315, 206] width 50 height 11
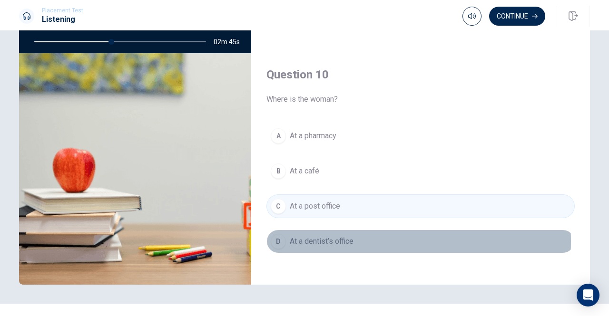
click at [347, 236] on span "At a dentist’s office" at bounding box center [322, 241] width 64 height 11
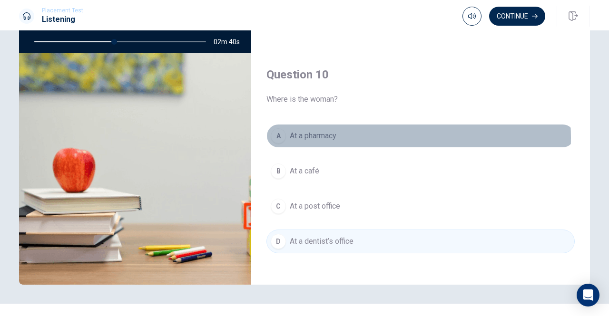
click at [344, 133] on button "A At a pharmacy" at bounding box center [420, 136] width 308 height 24
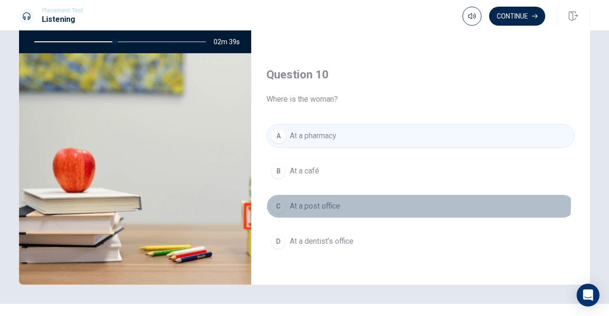
click at [333, 201] on span "At a post office" at bounding box center [315, 206] width 50 height 11
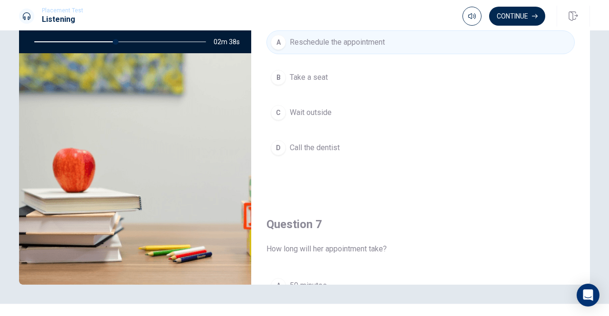
scroll to position [0, 0]
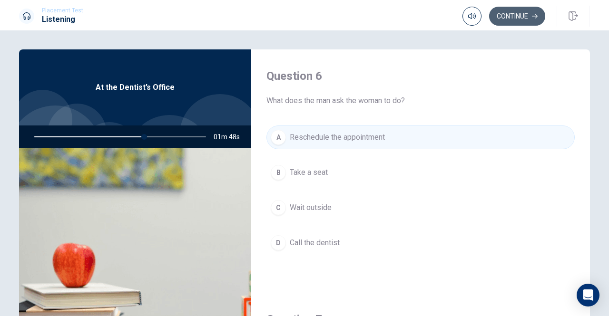
click at [539, 17] on button "Continue" at bounding box center [517, 16] width 56 height 19
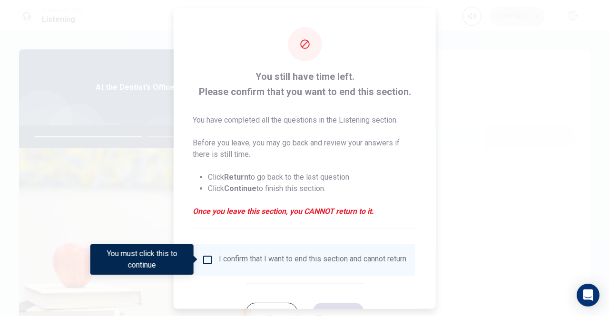
click at [286, 273] on div "I confirm that I want to end this section and cannot return." at bounding box center [304, 259] width 221 height 31
click at [302, 265] on div "I confirm that I want to end this section and cannot return." at bounding box center [313, 259] width 189 height 11
click at [204, 260] on input "You must click this to continue" at bounding box center [207, 259] width 11 height 11
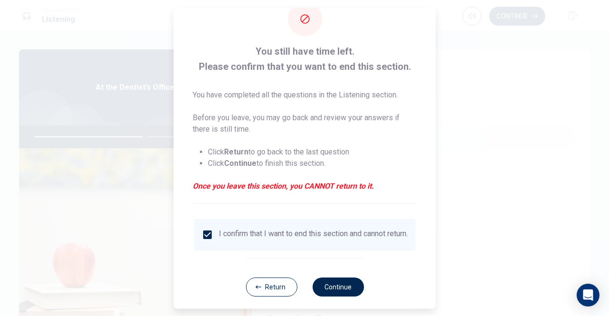
scroll to position [38, 0]
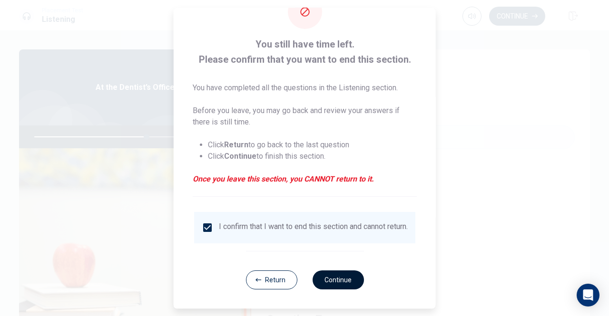
click at [341, 274] on button "Continue" at bounding box center [337, 280] width 51 height 19
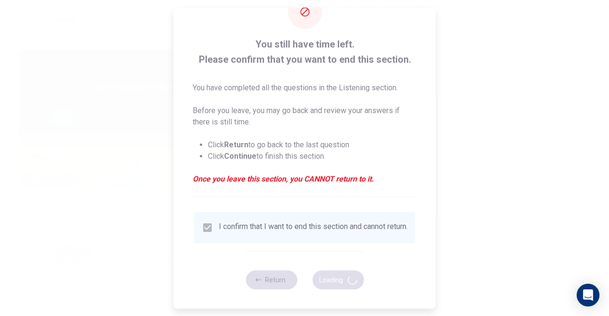
type input "66"
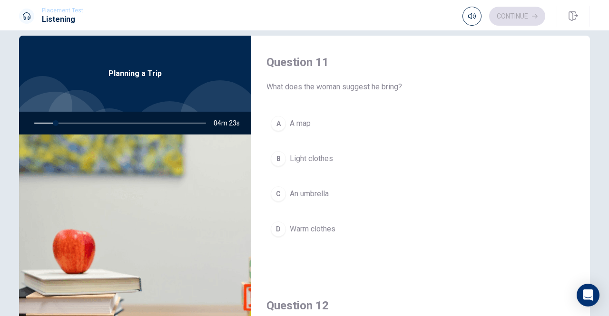
scroll to position [0, 0]
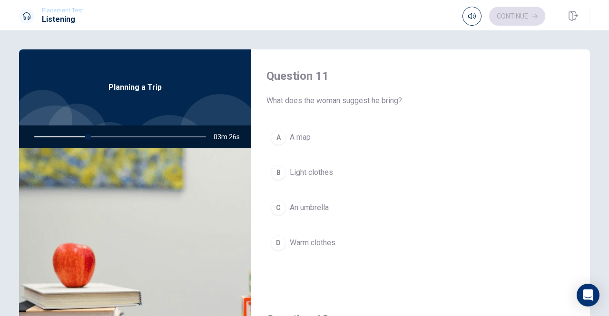
click at [290, 247] on span "Warm clothes" at bounding box center [313, 242] width 46 height 11
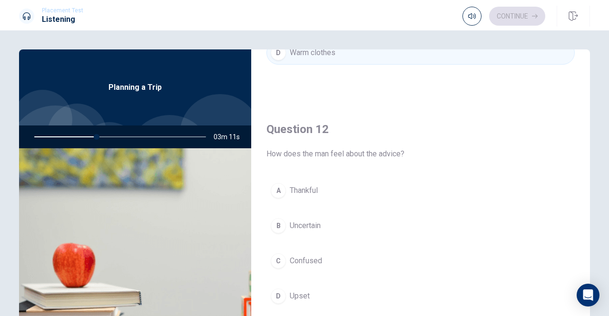
scroll to position [238, 0]
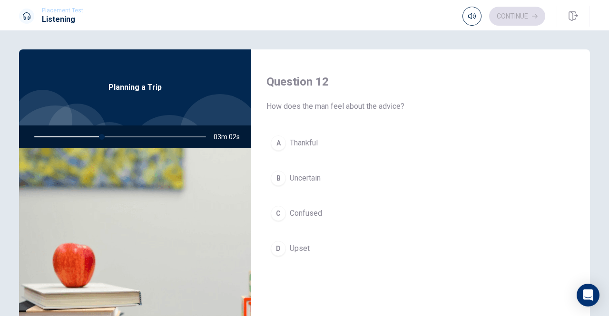
click at [294, 139] on span "Thankful" at bounding box center [304, 142] width 28 height 11
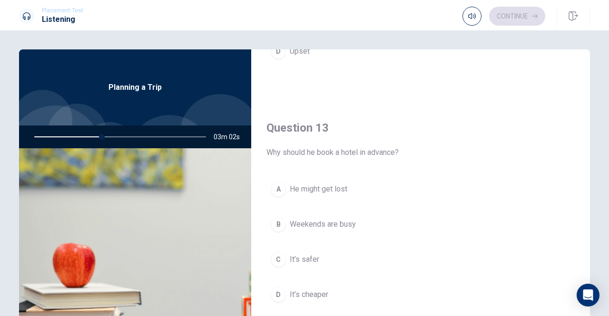
scroll to position [476, 0]
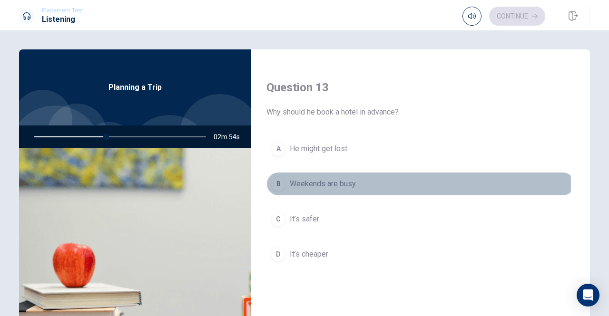
click at [311, 181] on span "Weekends are busy" at bounding box center [323, 183] width 66 height 11
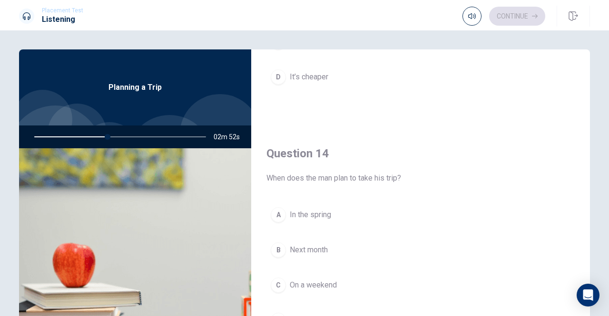
scroll to position [714, 0]
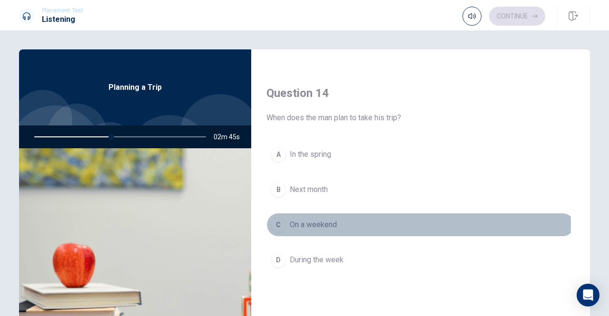
click at [307, 219] on span "On a weekend" at bounding box center [313, 224] width 47 height 11
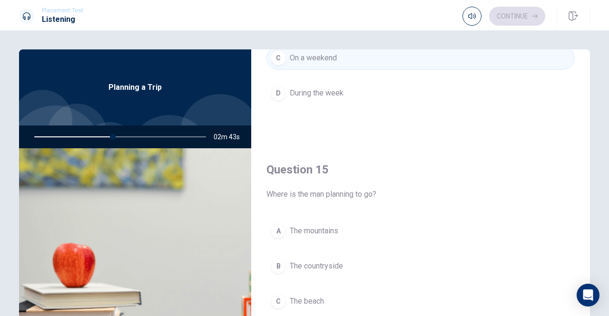
scroll to position [48, 0]
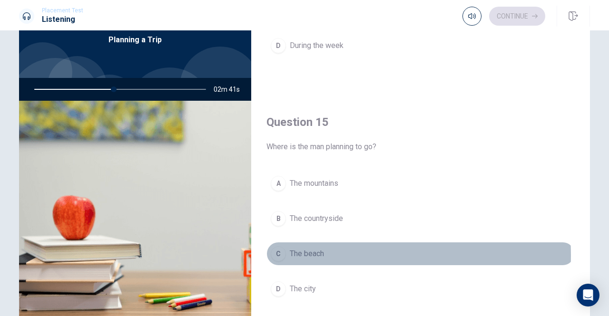
click at [311, 249] on span "The beach" at bounding box center [307, 253] width 34 height 11
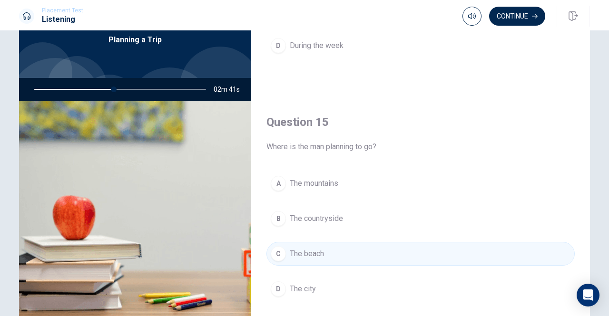
scroll to position [113, 0]
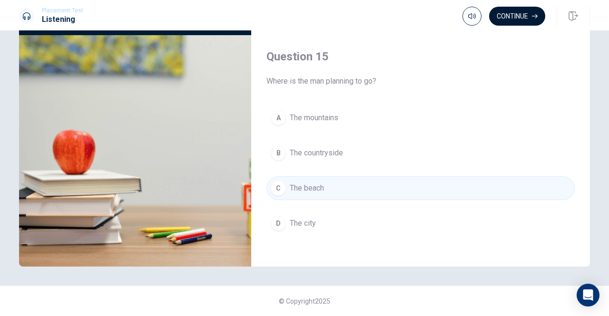
click at [506, 10] on button "Continue" at bounding box center [517, 16] width 56 height 19
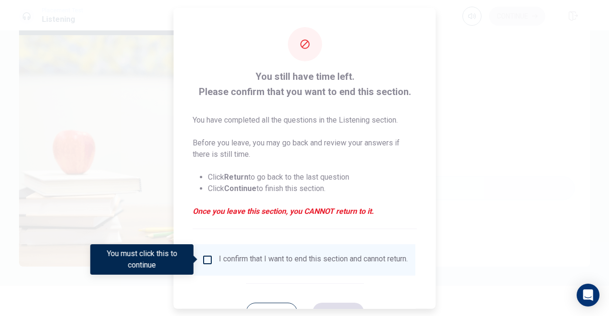
click at [246, 265] on div "I confirm that I want to end this section and cannot return." at bounding box center [313, 259] width 189 height 11
click at [206, 263] on input "You must click this to continue" at bounding box center [207, 259] width 11 height 11
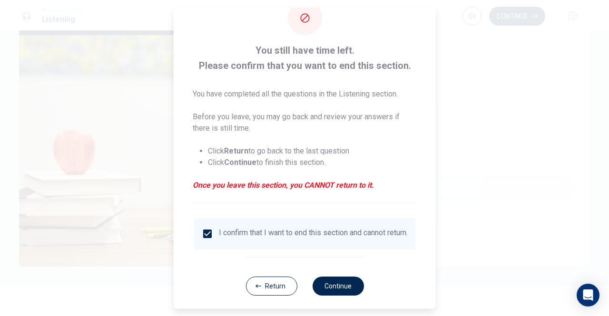
scroll to position [38, 0]
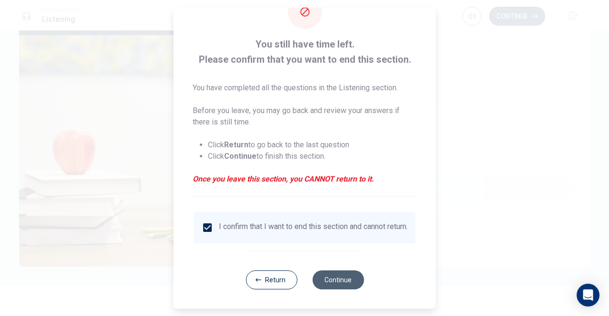
click at [320, 279] on button "Continue" at bounding box center [337, 280] width 51 height 19
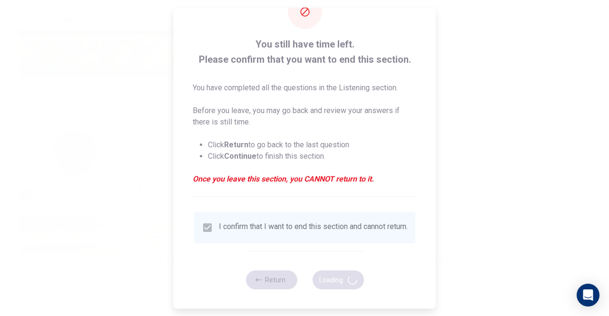
type input "49"
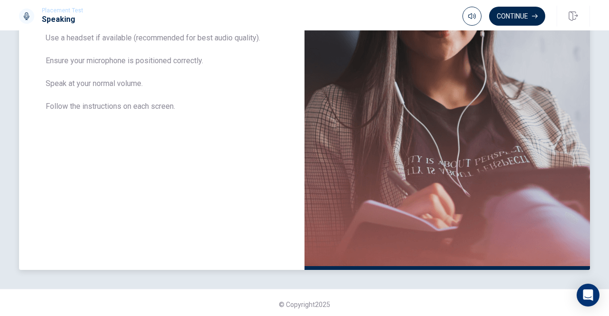
scroll to position [197, 0]
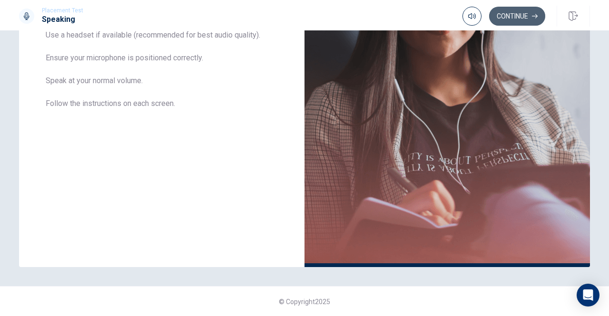
click at [515, 8] on button "Continue" at bounding box center [517, 16] width 56 height 19
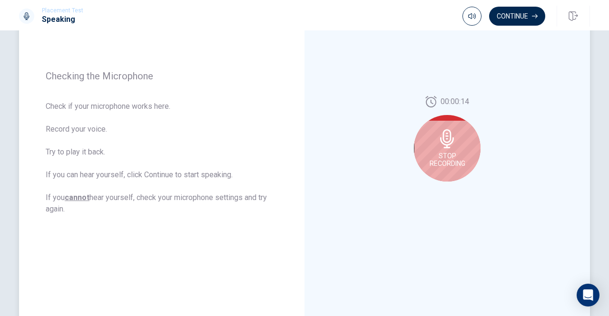
scroll to position [54, 0]
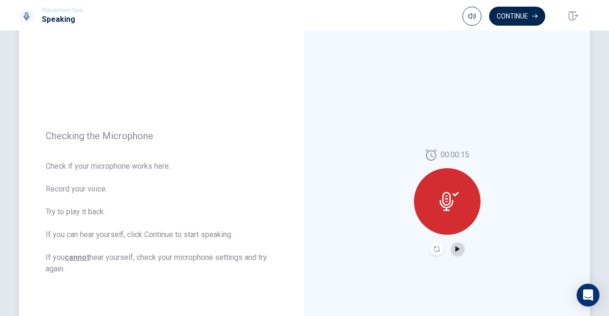
click at [455, 249] on icon "Play Audio" at bounding box center [457, 249] width 4 height 6
click at [434, 251] on icon "Record Again" at bounding box center [437, 249] width 6 height 6
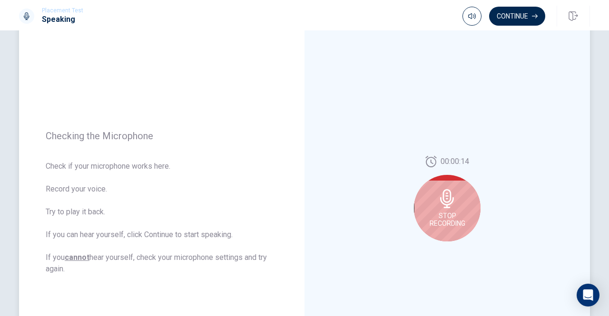
click at [446, 198] on icon at bounding box center [447, 198] width 19 height 19
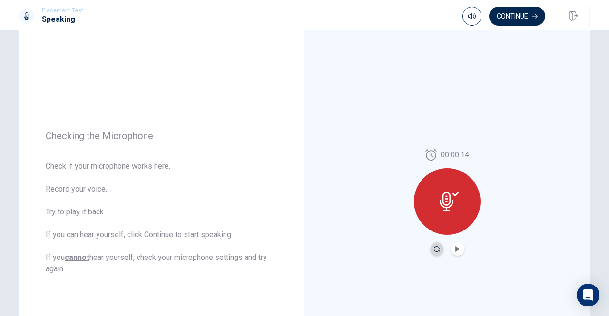
click at [434, 251] on icon "Record Again" at bounding box center [437, 249] width 6 height 6
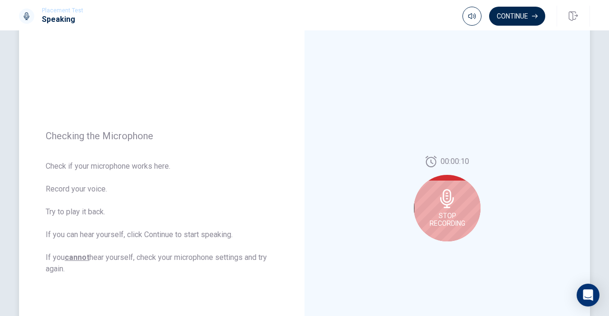
click at [460, 212] on span "Stop Recording" at bounding box center [448, 219] width 36 height 15
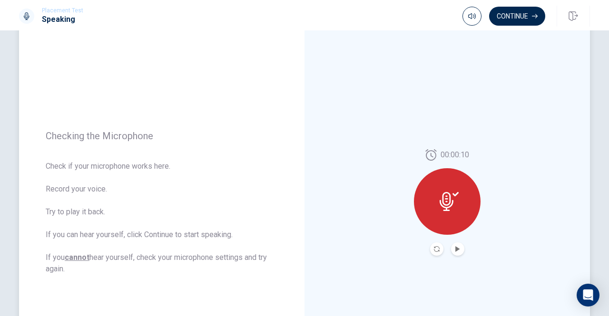
click at [451, 249] on button "Play Audio" at bounding box center [457, 249] width 13 height 13
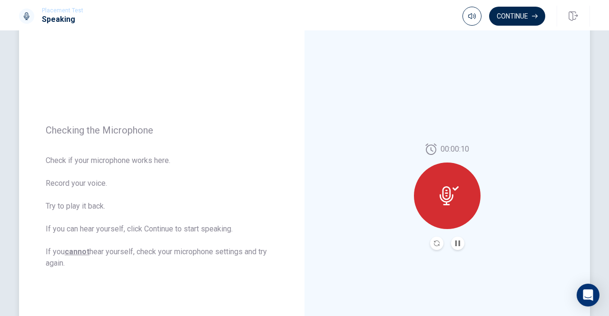
scroll to position [7, 0]
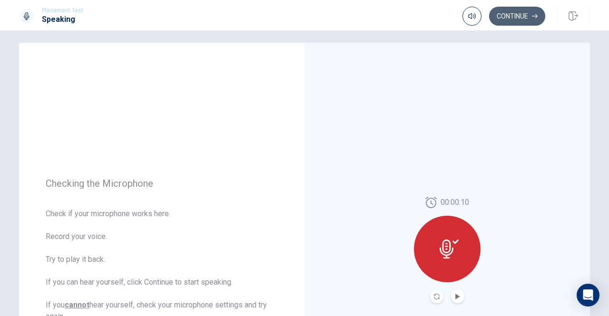
click at [519, 13] on button "Continue" at bounding box center [517, 16] width 56 height 19
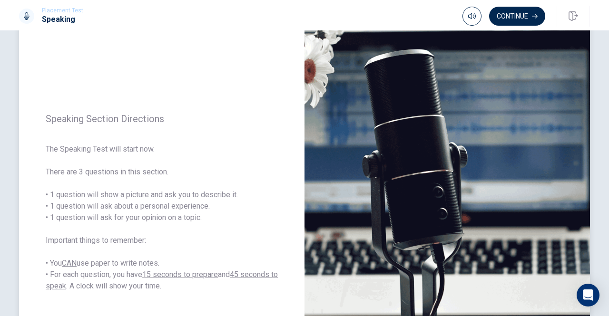
scroll to position [197, 0]
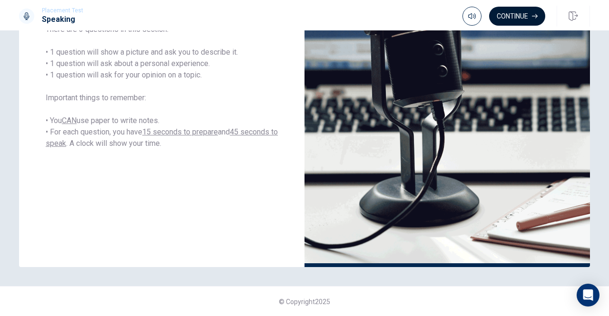
click at [514, 13] on button "Continue" at bounding box center [517, 16] width 56 height 19
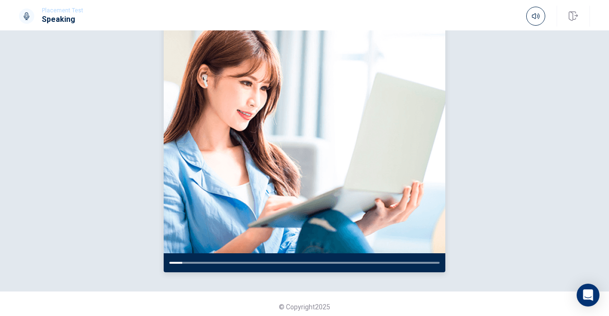
scroll to position [101, 0]
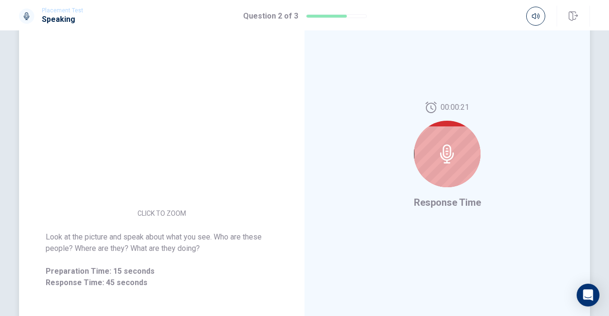
click at [448, 148] on icon at bounding box center [447, 154] width 14 height 19
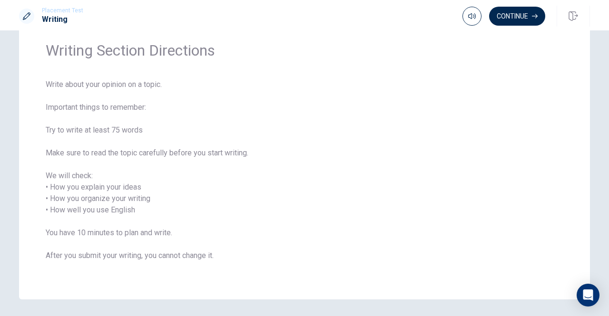
scroll to position [68, 0]
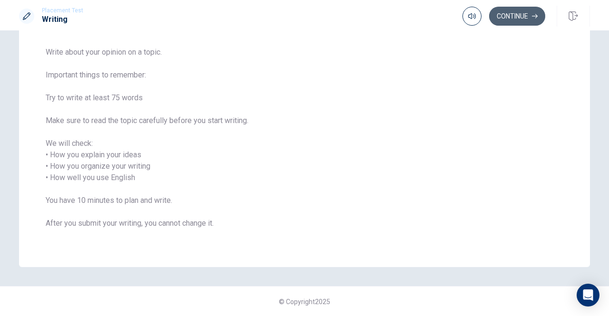
click at [504, 13] on button "Continue" at bounding box center [517, 16] width 56 height 19
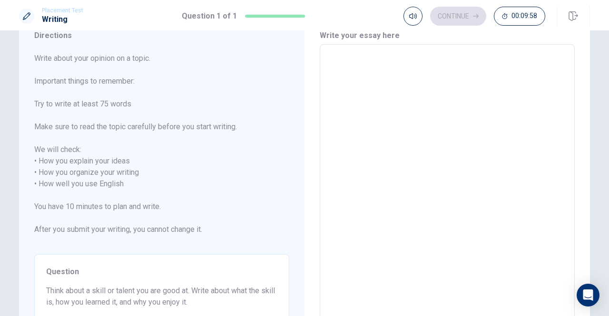
scroll to position [0, 0]
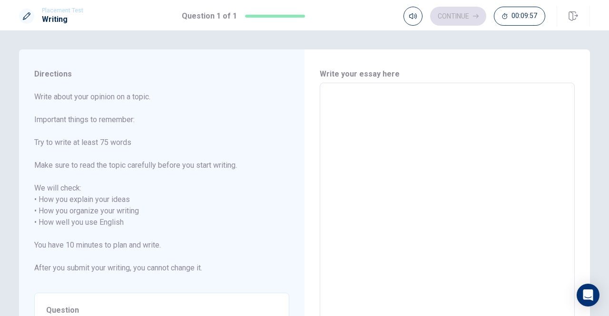
click at [346, 110] on textarea at bounding box center [447, 223] width 242 height 264
type textarea "I"
type textarea "x"
type textarea "I"
type textarea "x"
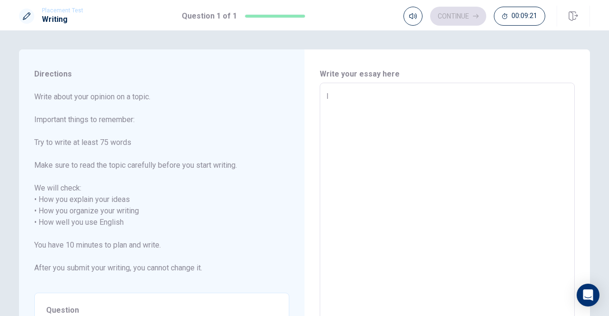
type textarea "I l"
type textarea "x"
type textarea "I li"
type textarea "x"
type textarea "I lik"
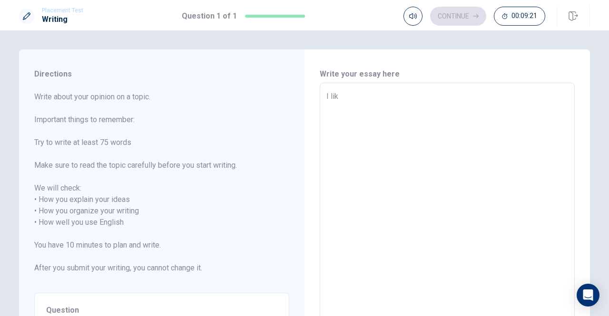
type textarea "x"
type textarea "I like"
type textarea "x"
type textarea "I like"
type textarea "x"
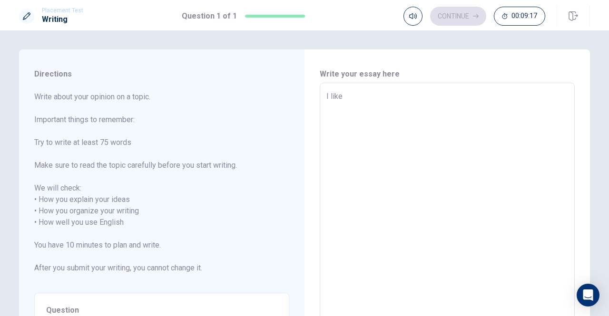
type textarea "I like"
type textarea "x"
type textarea "I lik"
type textarea "x"
type textarea "I l"
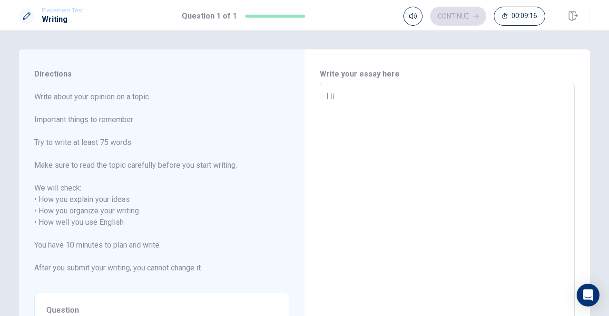
type textarea "x"
type textarea "I"
type textarea "x"
type textarea "i"
type textarea "x"
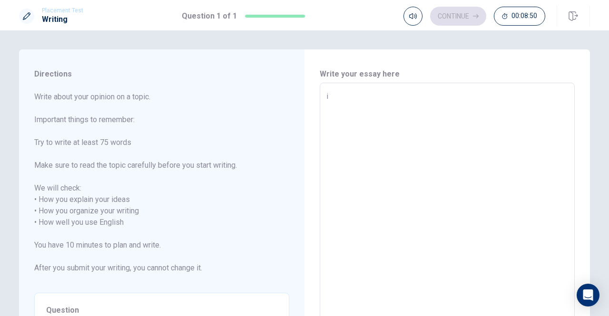
type textarea "i"
type textarea "x"
type textarea "i"
type textarea "x"
type textarea "I"
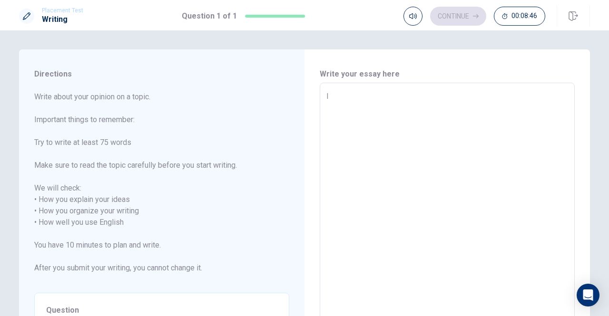
type textarea "x"
type textarea "I"
type textarea "x"
type textarea "I l"
type textarea "x"
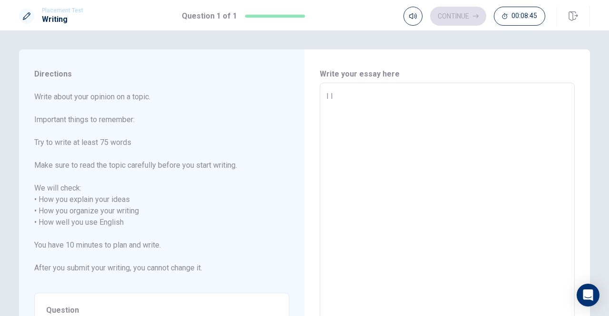
type textarea "I li"
type textarea "x"
type textarea "I lik"
type textarea "x"
type textarea "I like"
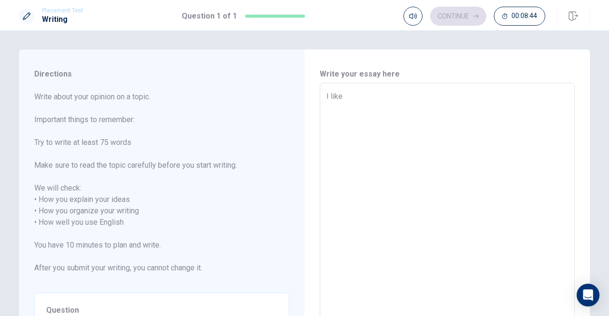
type textarea "x"
type textarea "I like"
type textarea "x"
type textarea "I like l"
type textarea "x"
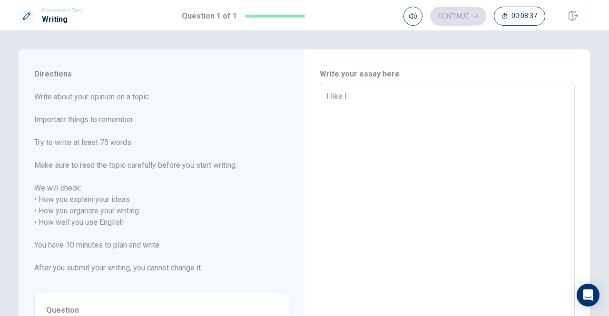
type textarea "I like l,"
type textarea "x"
type textarea "I like l,l"
type textarea "x"
type textarea "I like l,ll;"
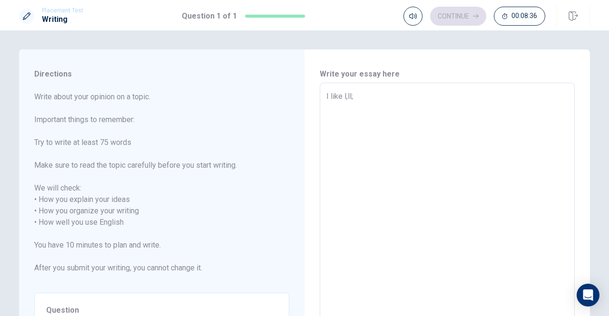
type textarea "x"
type textarea "I like l,ll;l"
type textarea "x"
type textarea "I like l,ll;l,"
type textarea "x"
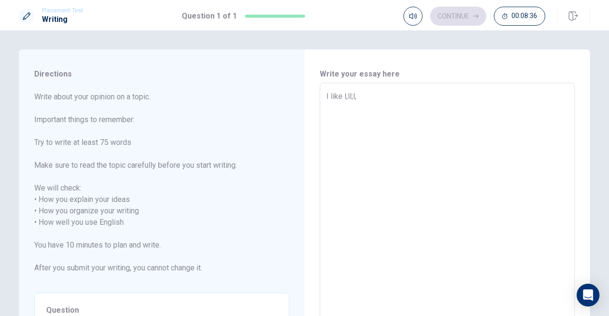
type textarea "I like l,ll;l,k"
type textarea "x"
type textarea "I like l,ll;l,kj"
type textarea "x"
type textarea "I like l,ll;l,kjoi"
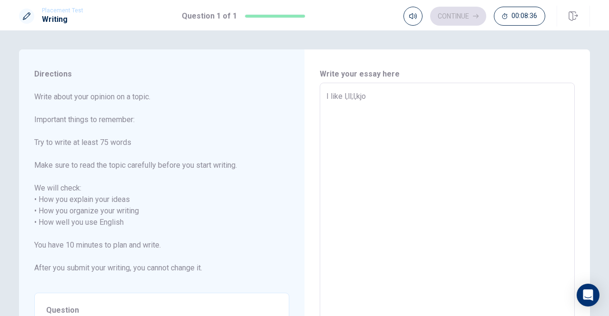
type textarea "x"
type textarea "I like l,ll;l,kjoiw"
type textarea "x"
type textarea "I like l,ll;l,kjoiwiod"
type textarea "x"
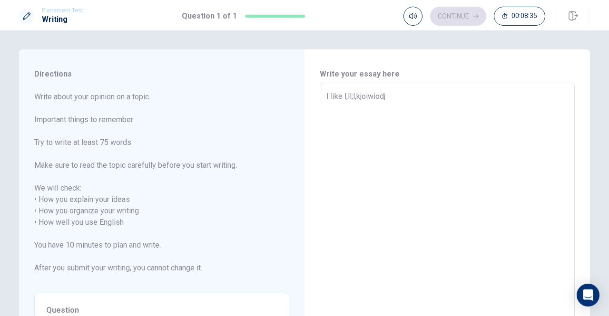
type textarea "I like l,ll;l,kjoiwiodje"
type textarea "x"
type textarea "I like l,ll;l,kjoiwiodj"
type textarea "x"
type textarea "I like l,ll;l,kjoiwiod"
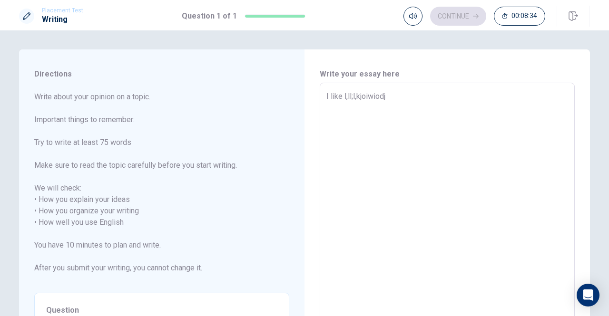
type textarea "x"
type textarea "I like l,ll;l,kjoiw"
type textarea "x"
type textarea "I like l,ll;l,kjo"
type textarea "x"
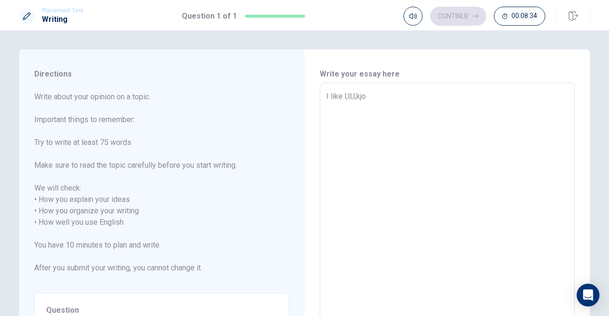
type textarea "I like l,ll;l,kj"
type textarea "x"
type textarea "I like l,ll;l,"
type textarea "x"
type textarea "I like l,ll;l"
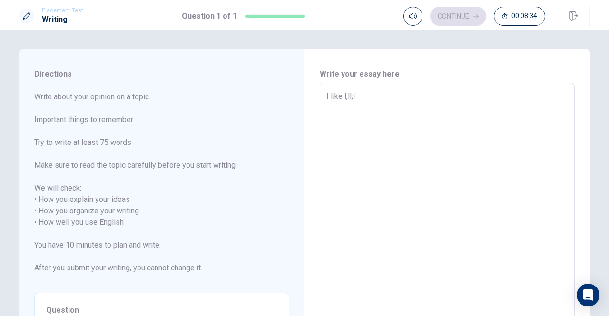
type textarea "x"
type textarea "I like l,ll;"
type textarea "x"
type textarea "I like l,ll"
type textarea "x"
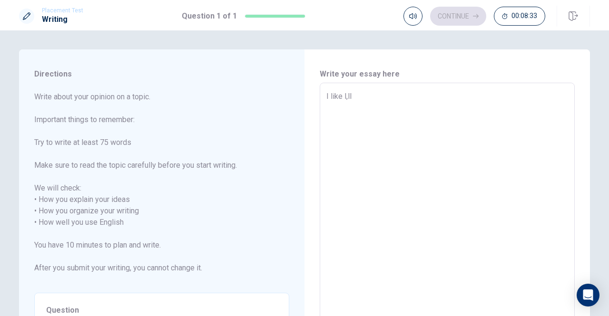
type textarea "I like l,l"
type textarea "x"
type textarea "I like l,"
type textarea "x"
type textarea "I like l"
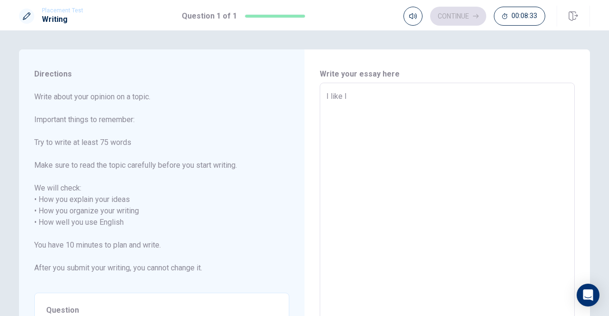
type textarea "x"
type textarea "I like"
type textarea "x"
type textarea "I like n"
type textarea "x"
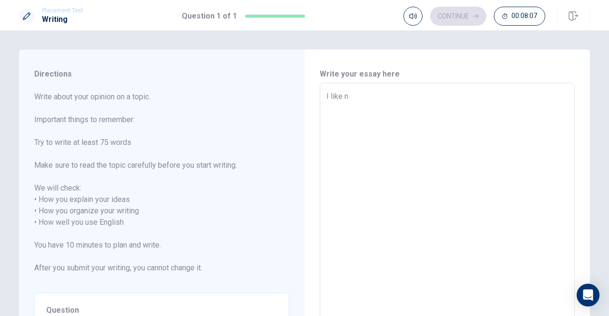
type textarea "I like na"
type textarea "x"
type textarea "I like nat"
type textarea "x"
type textarea "I like natu"
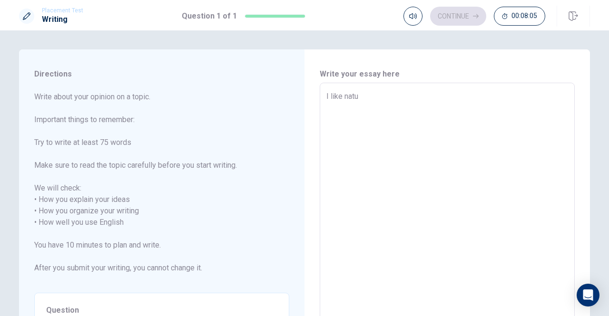
type textarea "x"
type textarea "I like natur"
type textarea "x"
type textarea "I like nature"
type textarea "x"
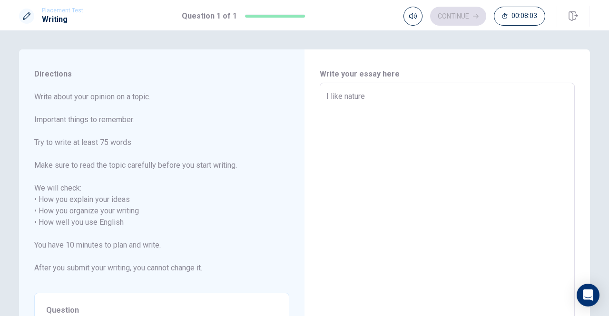
type textarea "I like nature."
type textarea "x"
type textarea "I like nature."
type textarea "x"
type textarea "I like nature."
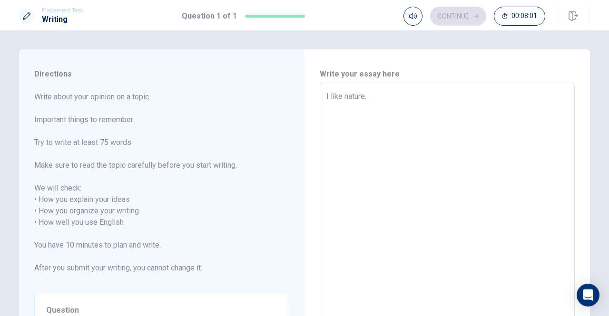
type textarea "x"
type textarea "I like nature. i"
type textarea "x"
type textarea "I like nature."
type textarea "x"
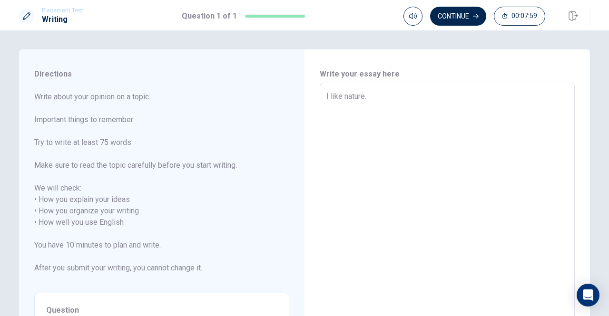
type textarea "I like nature."
type textarea "x"
type textarea "I like nature. い"
type textarea "x"
type textarea "I like nature."
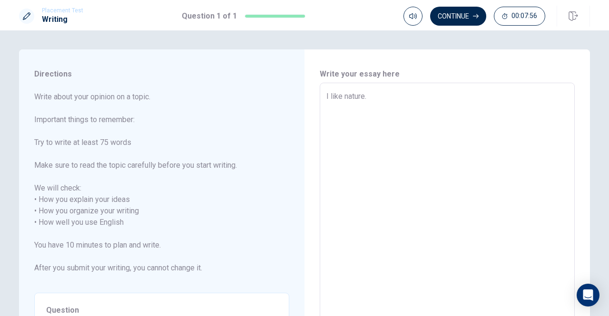
type textarea "x"
type textarea "I like nature. I"
type textarea "x"
type textarea "I like nature. I"
type textarea "x"
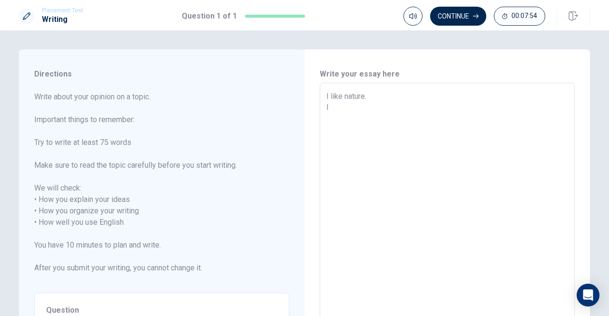
type textarea "I like nature. I w"
type textarea "x"
type textarea "I like nature. I we"
type textarea "x"
type textarea "I like nature. I wen"
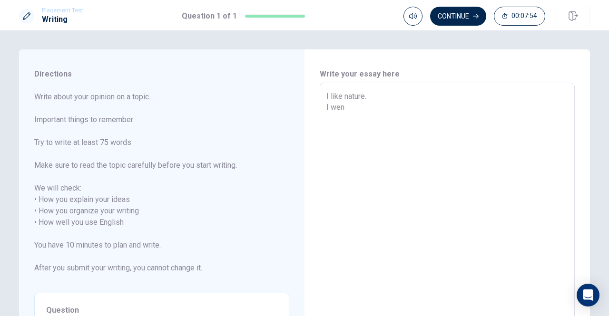
type textarea "x"
type textarea "I like nature. I went"
type textarea "x"
type textarea "I like nature. I went"
type textarea "x"
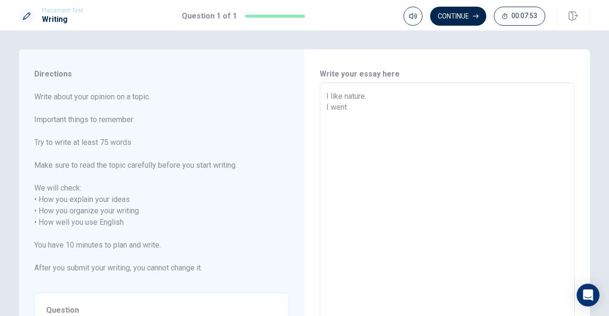
type textarea "I like nature. I went t"
type textarea "x"
type textarea "I like nature. I went to"
type textarea "x"
type textarea "I like nature. I went to"
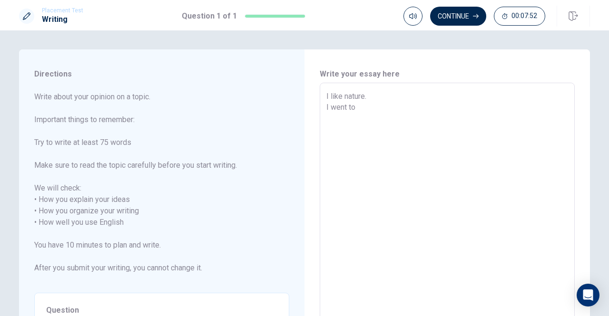
type textarea "x"
type textarea "I like nature. I went to I"
type textarea "x"
type textarea "I like nature. I went to Im"
type textarea "x"
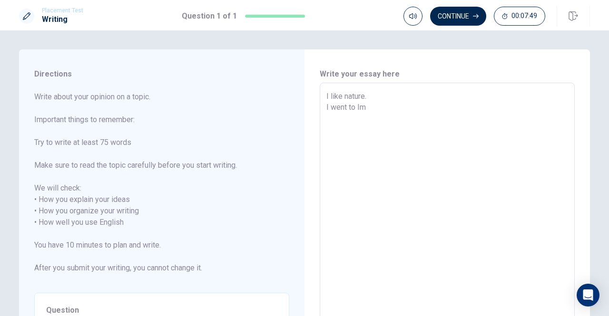
type textarea "I like nature. I went to [GEOGRAPHIC_DATA]"
type textarea "x"
type textarea "I like nature. I went to Im"
type textarea "x"
type textarea "I like nature. I went to [GEOGRAPHIC_DATA]"
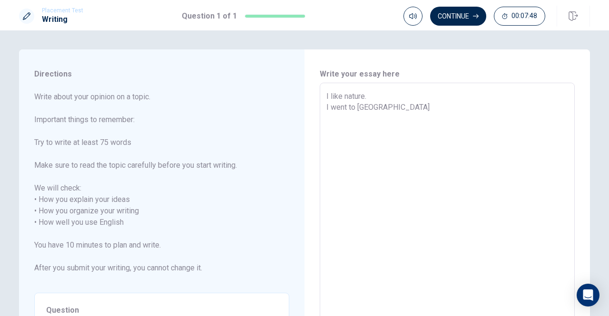
type textarea "x"
type textarea "I like nature. I went to [GEOGRAPHIC_DATA]"
type textarea "x"
type textarea "I like nature. I went to [GEOGRAPHIC_DATA]"
type textarea "x"
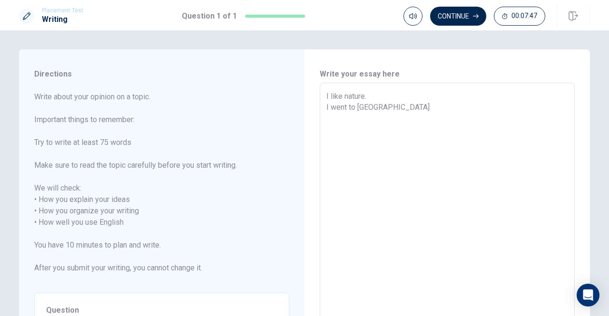
type textarea "I like nature. I went to [GEOGRAPHIC_DATA]"
type textarea "x"
type textarea "I like nature. I went to Imose f"
type textarea "x"
type textarea "I like nature. I went to Imose fa"
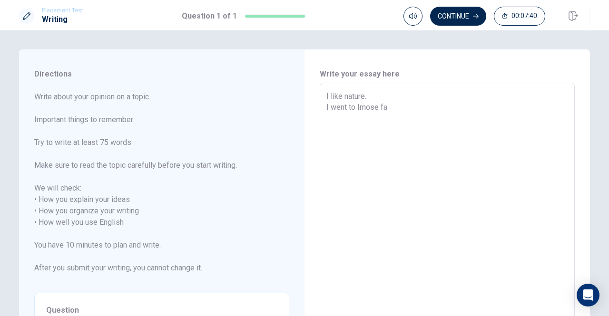
type textarea "x"
type textarea "I like nature. I went to Imose fal"
type textarea "x"
type textarea "I like nature. I went to Imose fall"
type textarea "x"
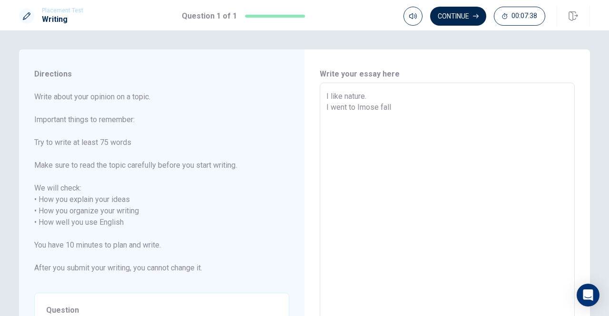
type textarea "I like nature. I went to [GEOGRAPHIC_DATA]"
type textarea "x"
type textarea "I like nature. I went to [GEOGRAPHIC_DATA]."
type textarea "x"
type textarea "I like nature. I went to [GEOGRAPHIC_DATA]."
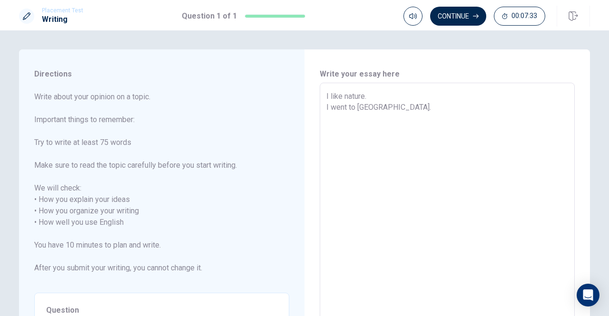
type textarea "x"
type textarea "I like nature. I went to [GEOGRAPHIC_DATA]. t"
type textarea "x"
type textarea "I like nature. I went to [GEOGRAPHIC_DATA]. th"
type textarea "x"
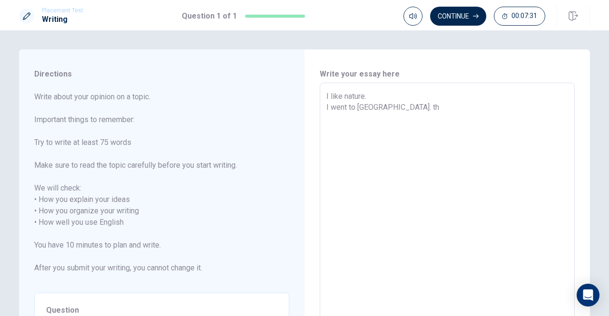
type textarea "I like nature. I went to [GEOGRAPHIC_DATA]. the"
type textarea "x"
type textarea "I like nature. I went to [GEOGRAPHIC_DATA]. th"
type textarea "x"
type textarea "I like nature. I went to [GEOGRAPHIC_DATA]. t"
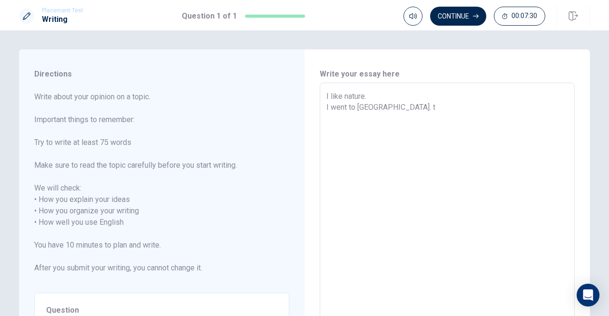
type textarea "x"
type textarea "I like nature. I went to [GEOGRAPHIC_DATA]."
type textarea "x"
type textarea "I like nature. I went to [GEOGRAPHIC_DATA]."
type textarea "x"
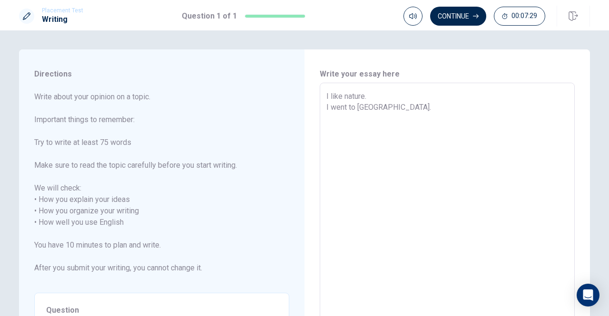
type textarea "I like nature. I went to [GEOGRAPHIC_DATA]."
type textarea "x"
type textarea "I like nature. I went to [GEOGRAPHIC_DATA]. T"
type textarea "x"
type textarea "I like nature. I went to [GEOGRAPHIC_DATA]. Th"
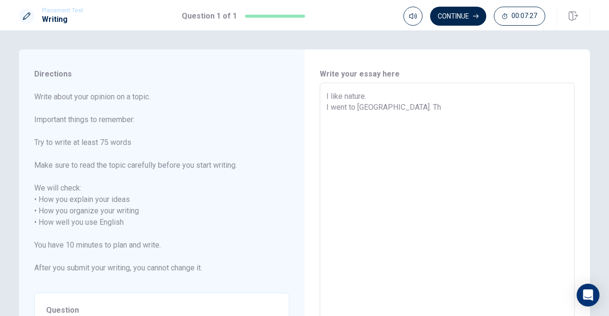
type textarea "x"
type textarea "I like nature. I went to [GEOGRAPHIC_DATA]. The"
type textarea "x"
type textarea "I like nature. I went to [GEOGRAPHIC_DATA]. Ther"
type textarea "x"
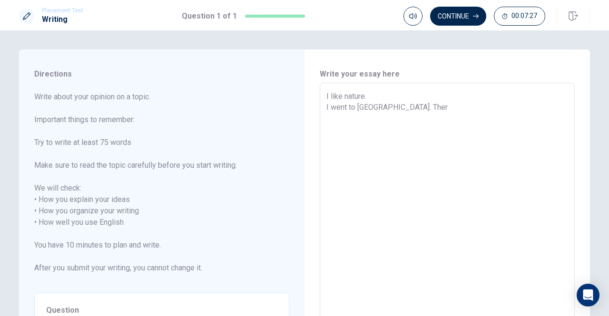
type textarea "I like nature. I went to [GEOGRAPHIC_DATA]. There"
type textarea "x"
drag, startPoint x: 431, startPoint y: 106, endPoint x: 478, endPoint y: 104, distance: 46.7
click at [439, 106] on textarea "I like nature. I went to [GEOGRAPHIC_DATA] in [GEOGRAPHIC_DATA]. There are beau…" at bounding box center [447, 223] width 242 height 264
click at [432, 107] on textarea "I like nature. I went to [GEOGRAPHIC_DATA] in [GEOGRAPHIC_DATA]. There are beau…" at bounding box center [447, 223] width 242 height 264
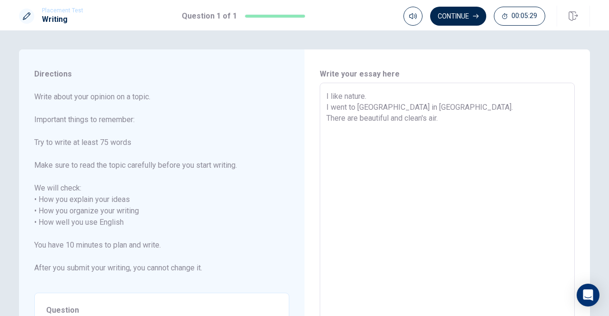
click at [432, 108] on textarea "I like nature. I went to [GEOGRAPHIC_DATA] in [GEOGRAPHIC_DATA]. There are beau…" at bounding box center [447, 223] width 242 height 264
click at [445, 122] on textarea "I like nature. I went to [GEOGRAPHIC_DATA] in [GEOGRAPHIC_DATA] by car with my …" at bounding box center [447, 223] width 242 height 264
click at [326, 118] on textarea "I like nature. I went to [GEOGRAPHIC_DATA] in [GEOGRAPHIC_DATA] by car with my …" at bounding box center [447, 223] width 242 height 264
drag, startPoint x: 323, startPoint y: 117, endPoint x: 364, endPoint y: 113, distance: 40.6
click at [325, 118] on div "I like nature. I went to [GEOGRAPHIC_DATA] in [GEOGRAPHIC_DATA] by car with my …" at bounding box center [447, 223] width 255 height 280
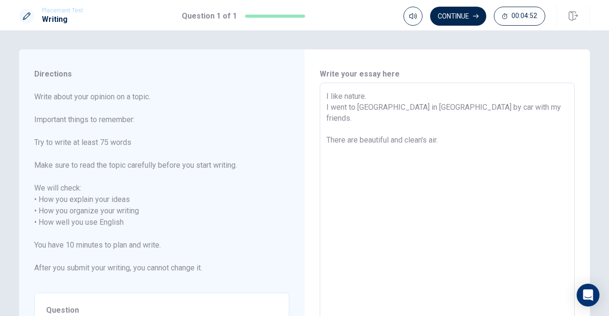
click at [326, 117] on textarea "I like nature. I went to [GEOGRAPHIC_DATA] in [GEOGRAPHIC_DATA] by car with my …" at bounding box center [447, 223] width 242 height 264
click at [326, 127] on textarea "I like nature. I went to [GEOGRAPHIC_DATA] in [GEOGRAPHIC_DATA] by car with my …" at bounding box center [447, 223] width 242 height 264
click at [328, 129] on textarea "I like nature. I went to [GEOGRAPHIC_DATA] in [GEOGRAPHIC_DATA] by car with my …" at bounding box center [447, 223] width 242 height 264
click at [464, 132] on textarea "I like nature. I went to [GEOGRAPHIC_DATA] in [GEOGRAPHIC_DATA] by car with my …" at bounding box center [447, 223] width 242 height 264
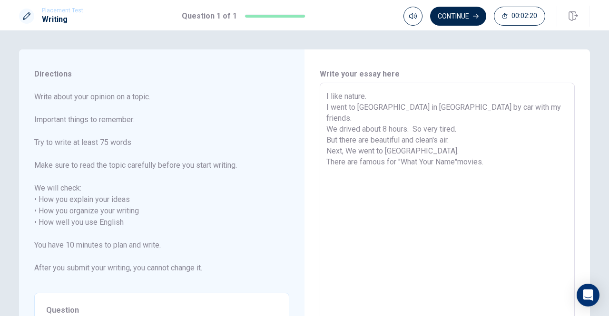
click at [459, 151] on textarea "I like nature. I went to [GEOGRAPHIC_DATA] in [GEOGRAPHIC_DATA] by car with my …" at bounding box center [447, 223] width 242 height 264
click at [501, 149] on textarea "I like nature. I went to [GEOGRAPHIC_DATA] in [GEOGRAPHIC_DATA] by car with my …" at bounding box center [447, 223] width 242 height 264
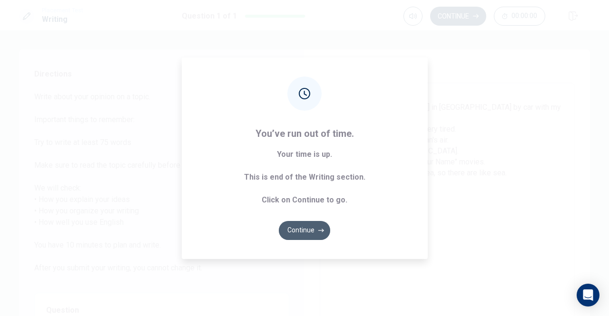
click at [311, 229] on button "Continue" at bounding box center [304, 230] width 51 height 19
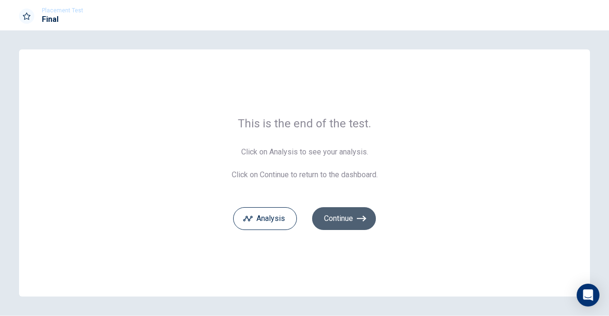
click at [358, 221] on icon "button" at bounding box center [362, 219] width 10 height 10
